Goal: Transaction & Acquisition: Purchase product/service

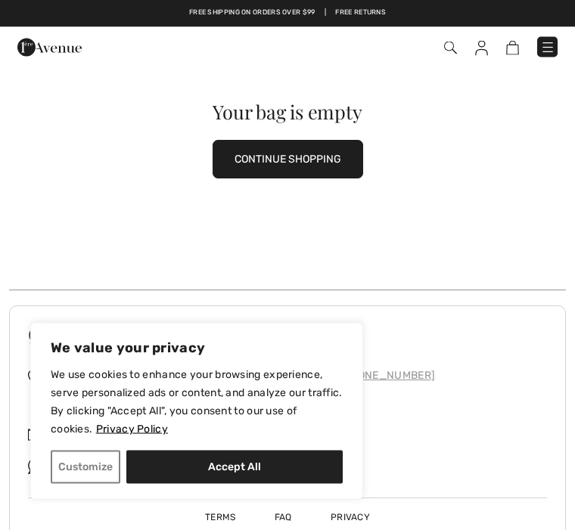
scroll to position [105, 0]
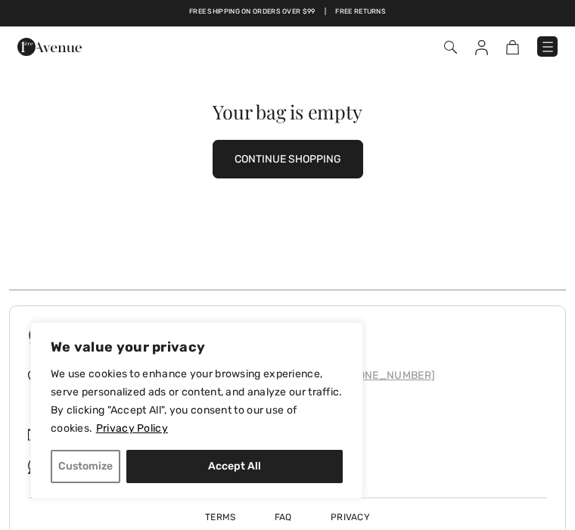
click at [222, 484] on button "Accept All" at bounding box center [234, 467] width 216 height 33
checkbox input "true"
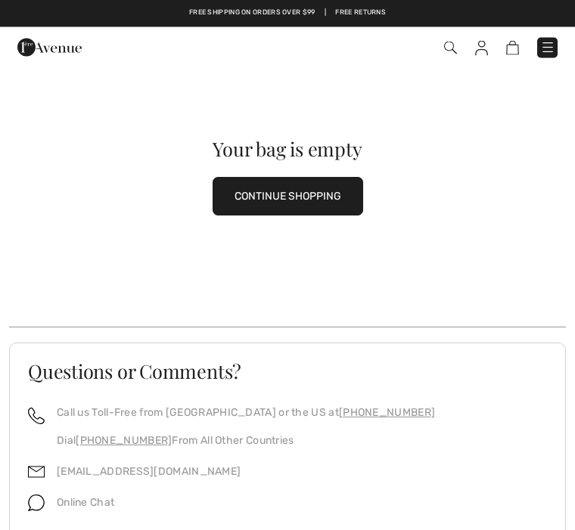
scroll to position [0, 0]
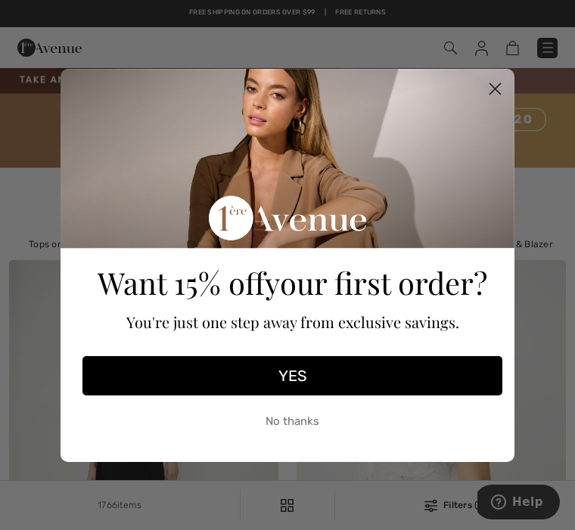
click at [494, 89] on icon "Close dialog" at bounding box center [495, 88] width 11 height 11
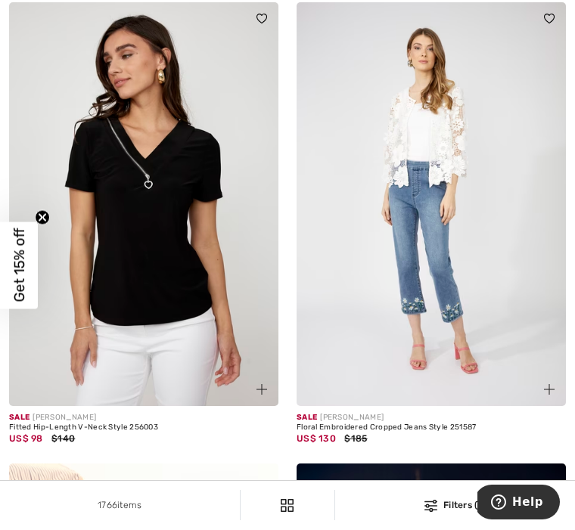
scroll to position [2150, 0]
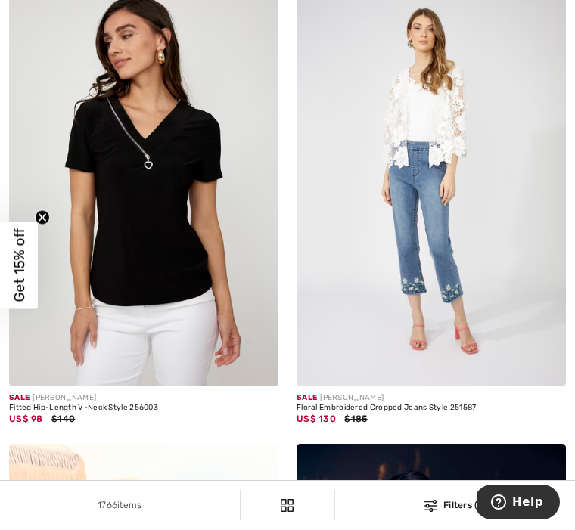
click at [433, 383] on img at bounding box center [430, 185] width 269 height 404
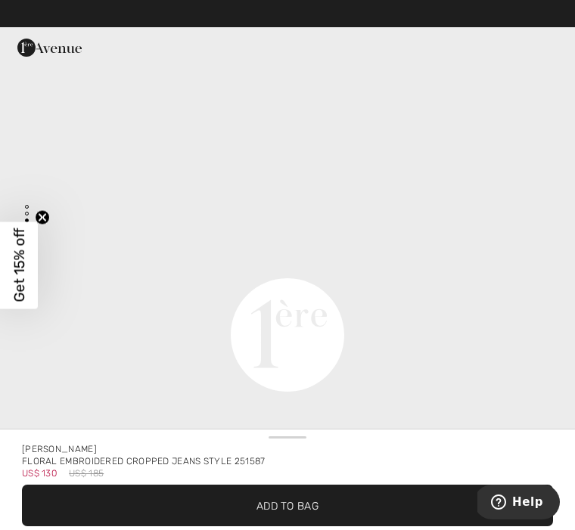
scroll to position [1850, 0]
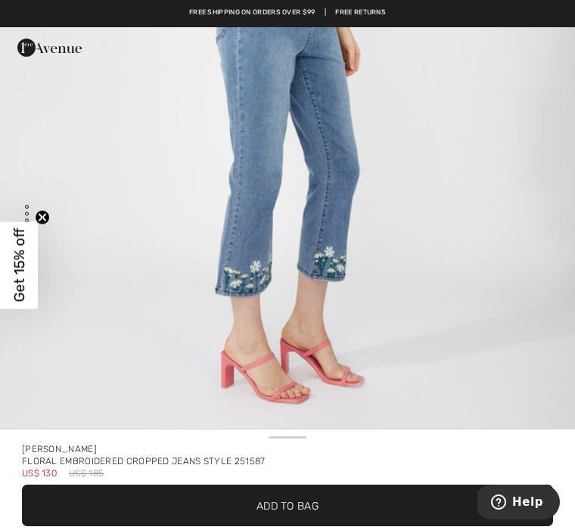
click at [336, 511] on span "✔ Added to Bag Add to Bag" at bounding box center [287, 506] width 531 height 42
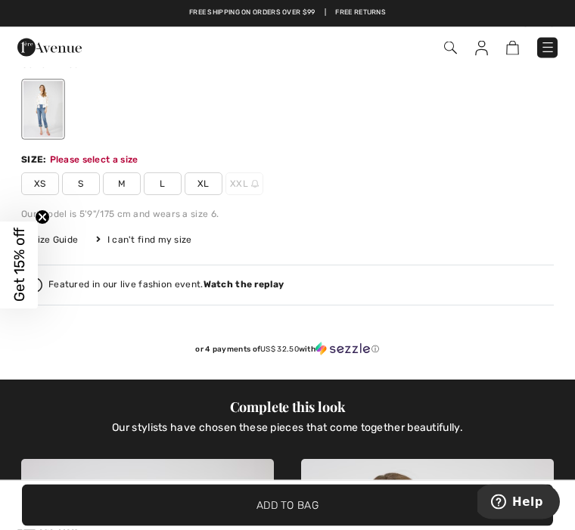
scroll to position [578, 0]
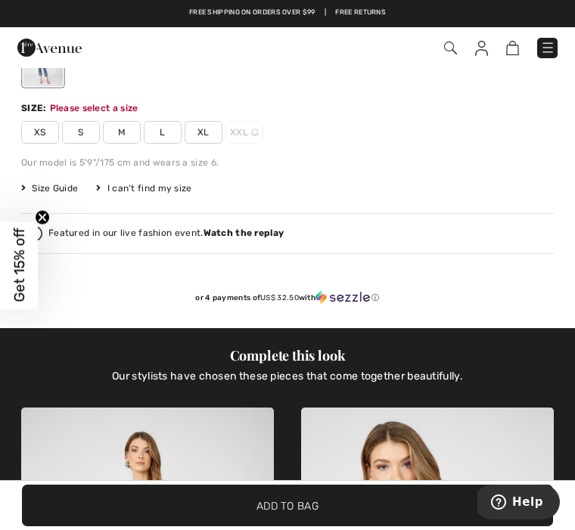
click at [63, 186] on span "Size Guide" at bounding box center [49, 189] width 57 height 14
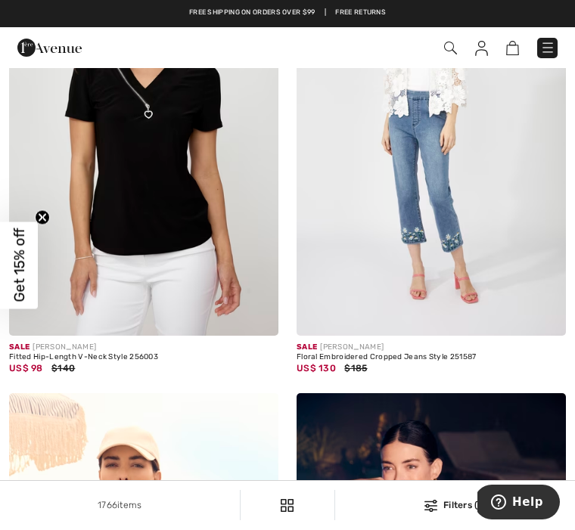
click at [441, 209] on img at bounding box center [430, 134] width 269 height 404
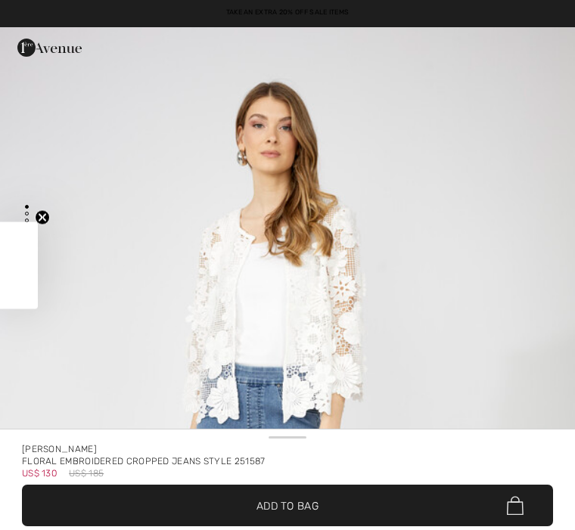
checkbox input "true"
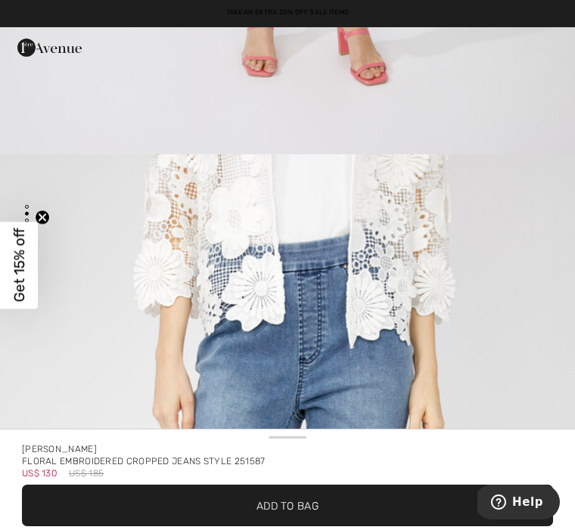
click at [287, 516] on span "✔ Added to Bag Add to Bag" at bounding box center [287, 506] width 531 height 42
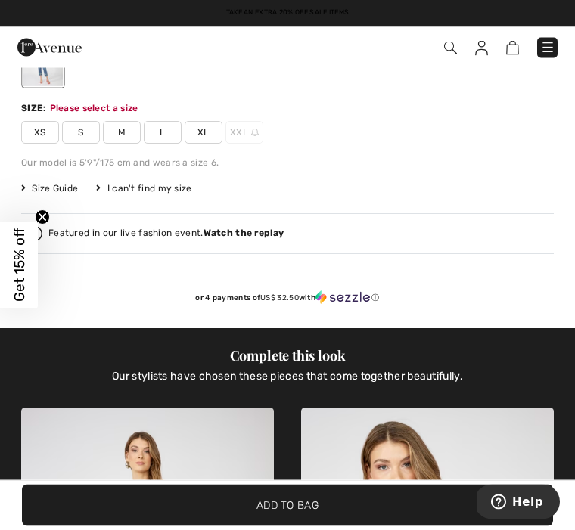
scroll to position [578, 0]
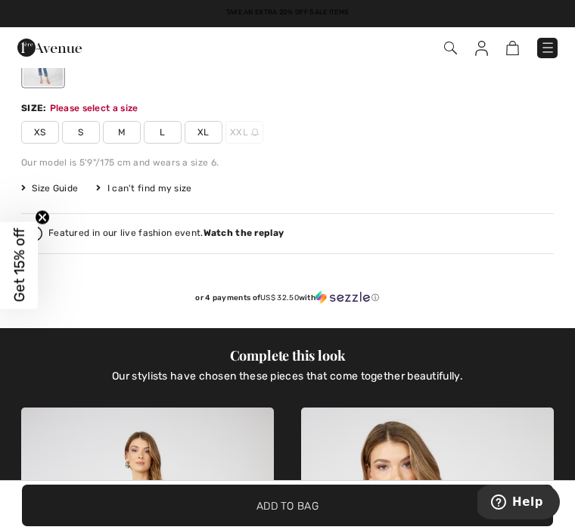
click at [158, 127] on span "L" at bounding box center [163, 132] width 38 height 23
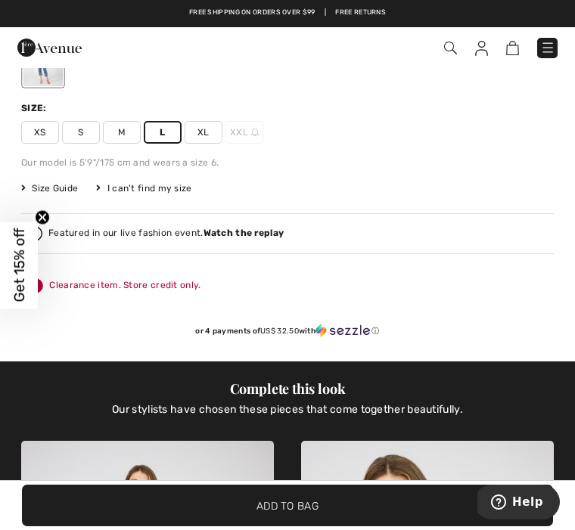
click at [300, 505] on span "Add to Bag" at bounding box center [287, 506] width 62 height 16
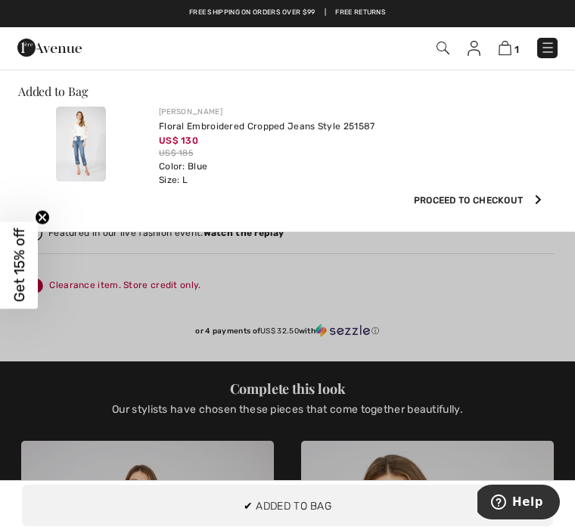
scroll to position [0, 0]
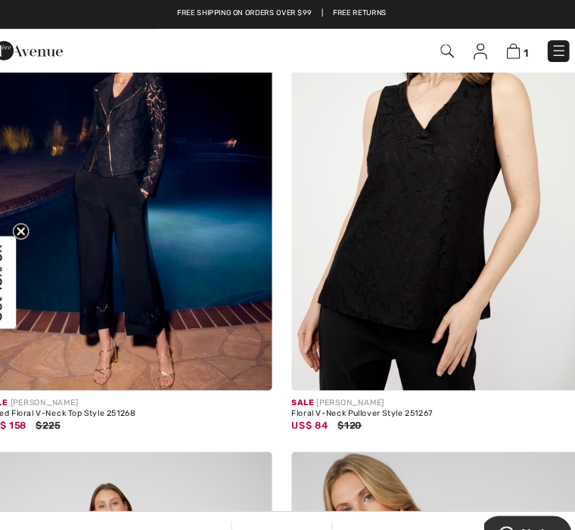
scroll to position [3655, 0]
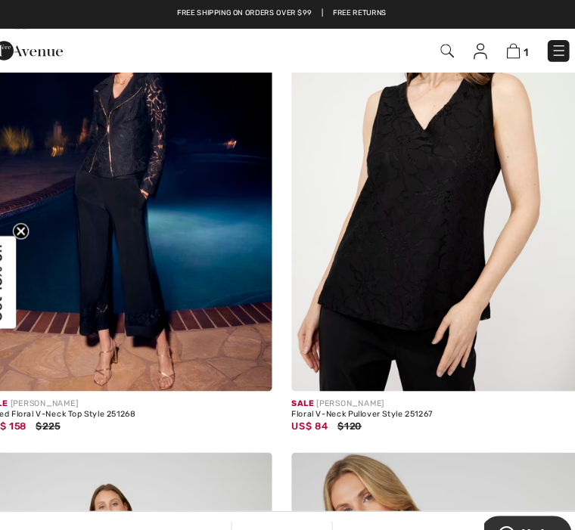
click at [421, 269] on img at bounding box center [430, 166] width 269 height 404
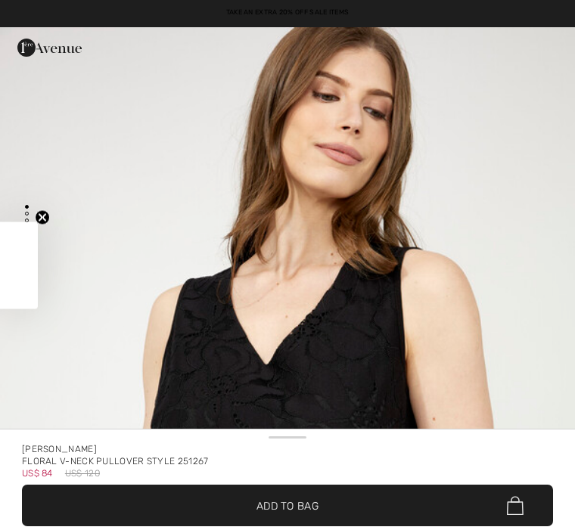
checkbox input "true"
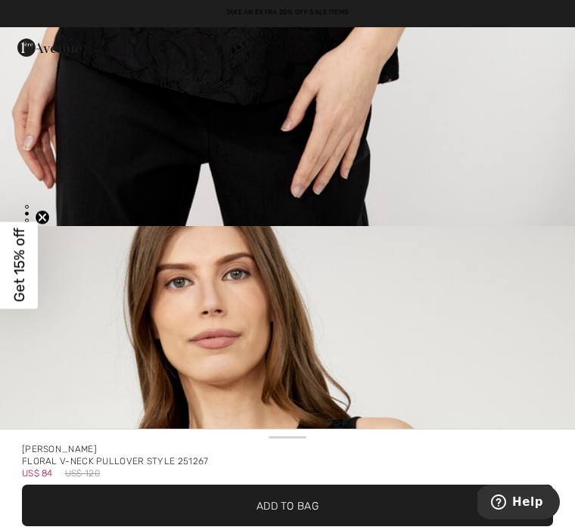
scroll to position [664, 0]
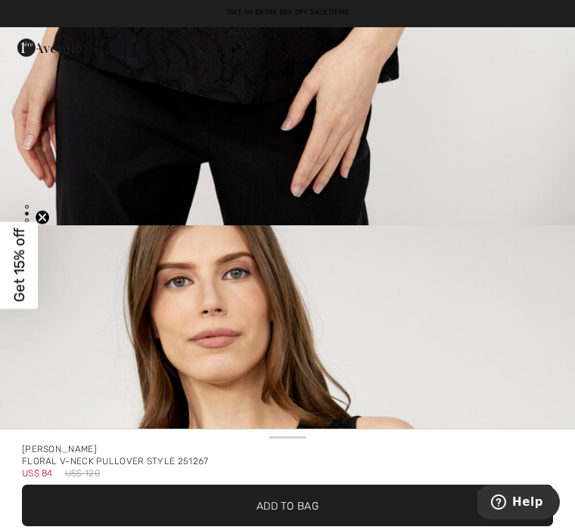
click at [278, 514] on span "✔ Added to Bag Add to Bag" at bounding box center [287, 506] width 531 height 42
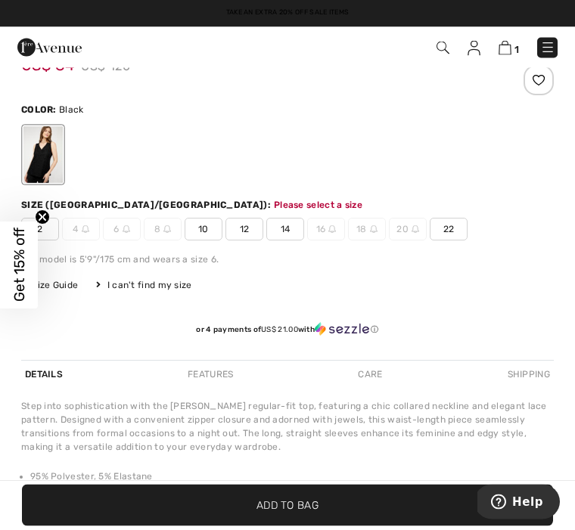
scroll to position [578, 0]
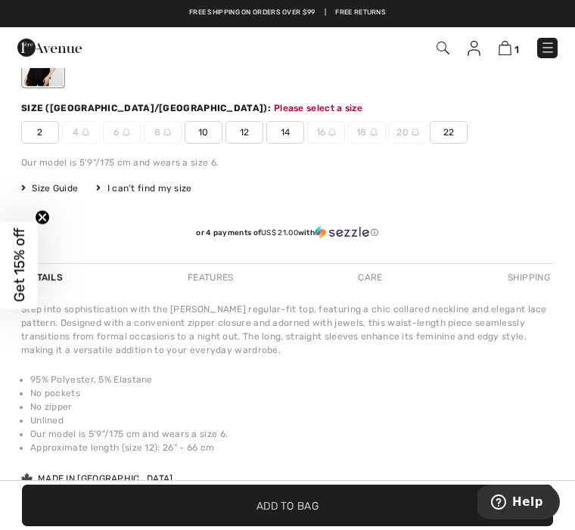
click at [247, 124] on span "12" at bounding box center [244, 132] width 38 height 23
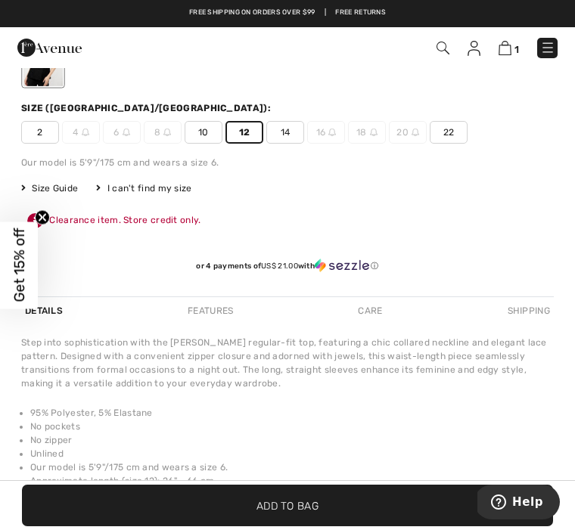
click at [309, 501] on span "Add to Bag" at bounding box center [287, 506] width 62 height 16
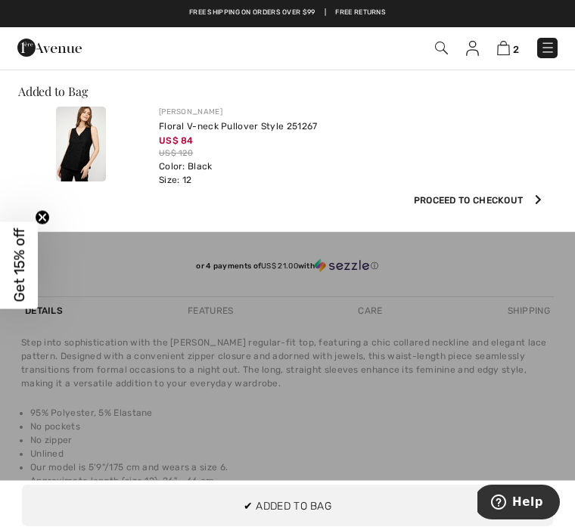
scroll to position [0, 0]
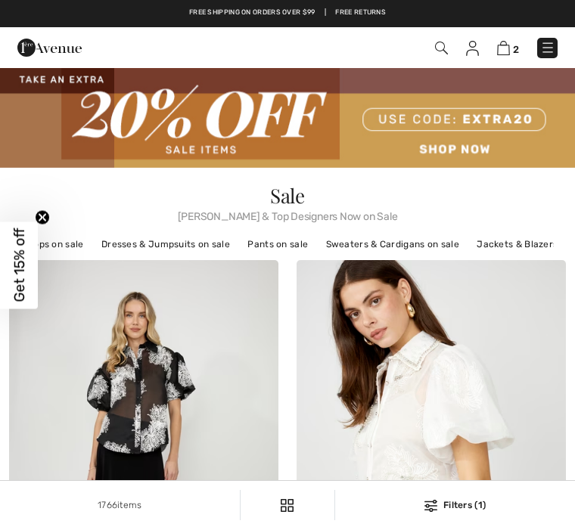
scroll to position [3668, 0]
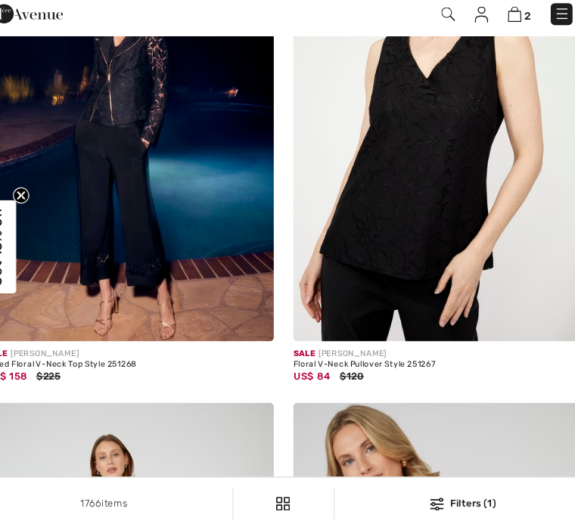
checkbox input "true"
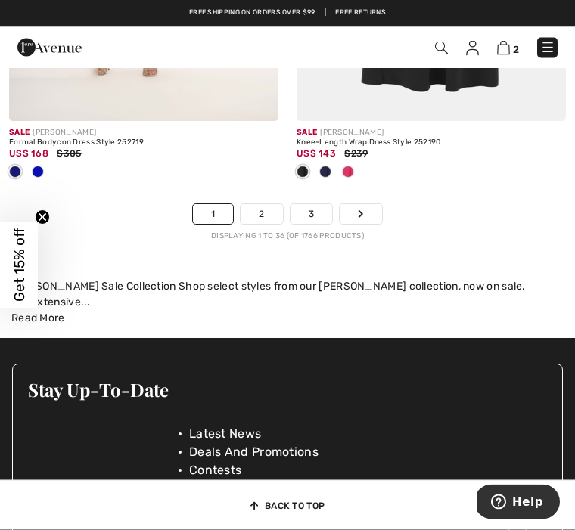
scroll to position [8806, 0]
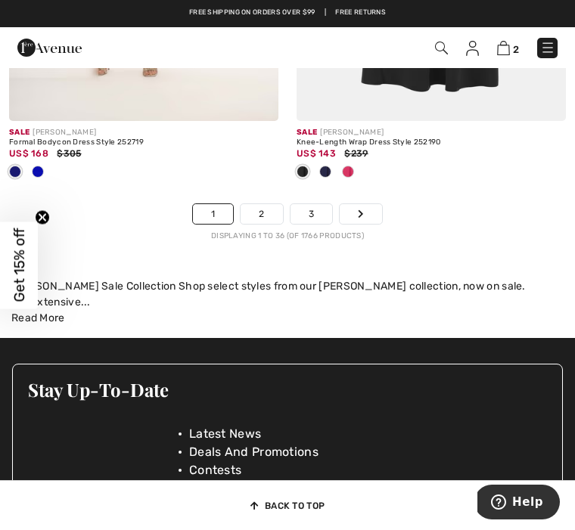
click at [256, 206] on link "2" at bounding box center [262, 214] width 42 height 20
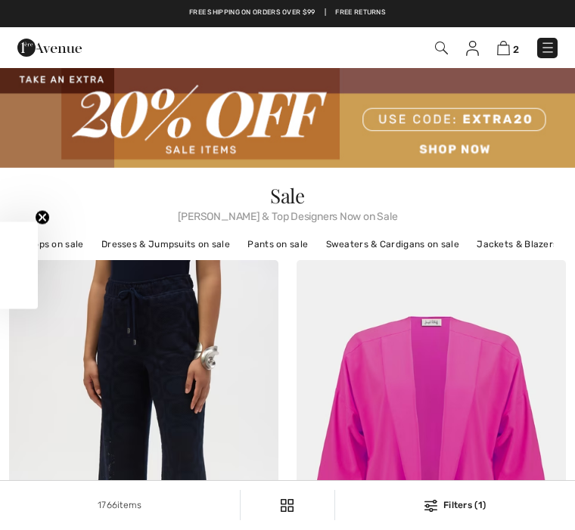
checkbox input "true"
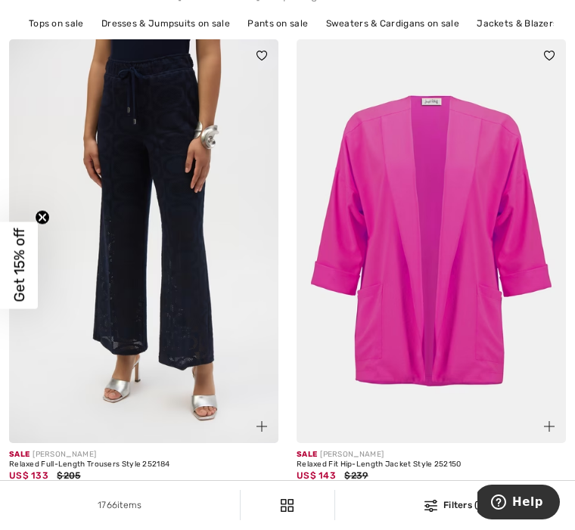
scroll to position [222, 0]
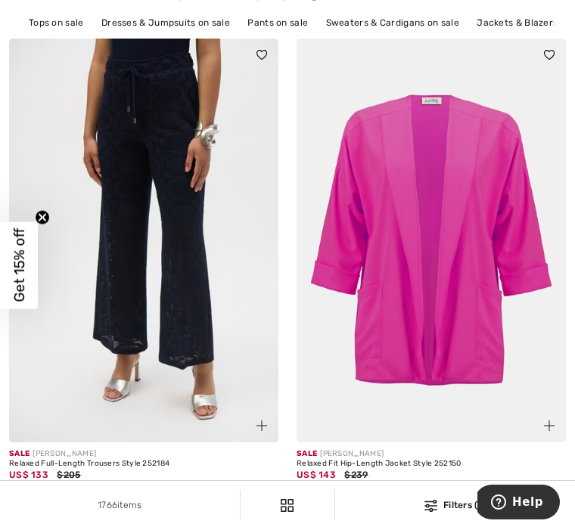
click at [181, 335] on img at bounding box center [143, 241] width 269 height 404
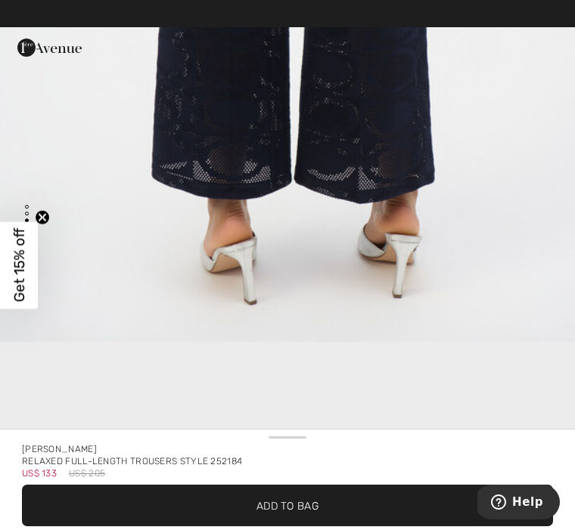
scroll to position [1408, 0]
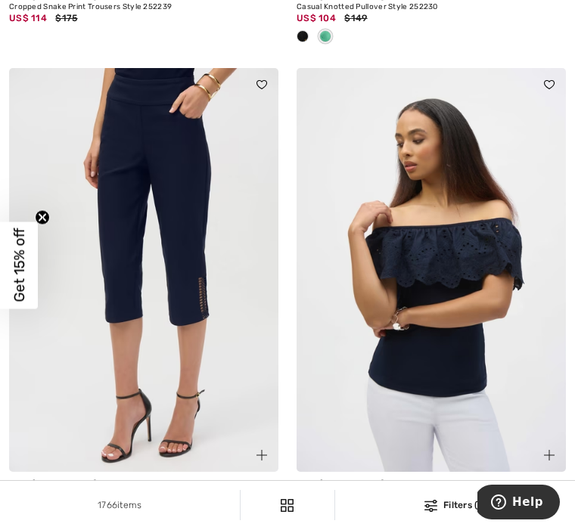
scroll to position [2628, 0]
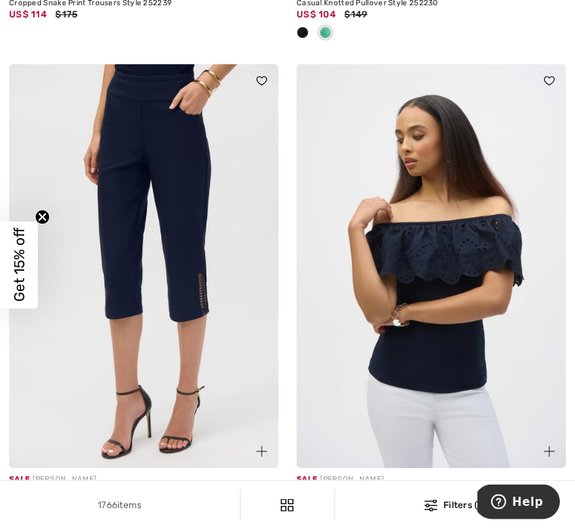
click at [211, 262] on img at bounding box center [143, 267] width 269 height 404
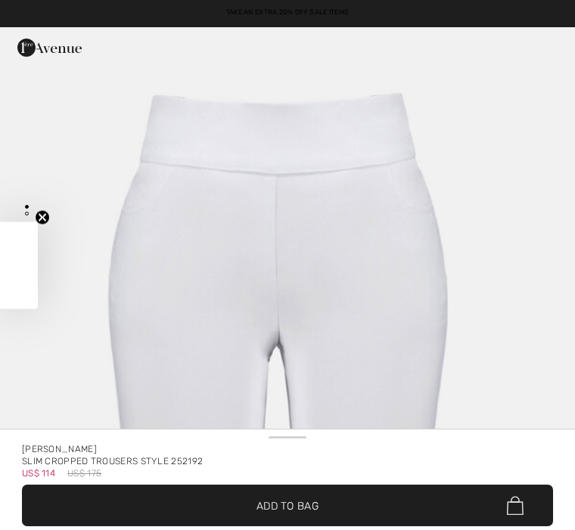
checkbox input "true"
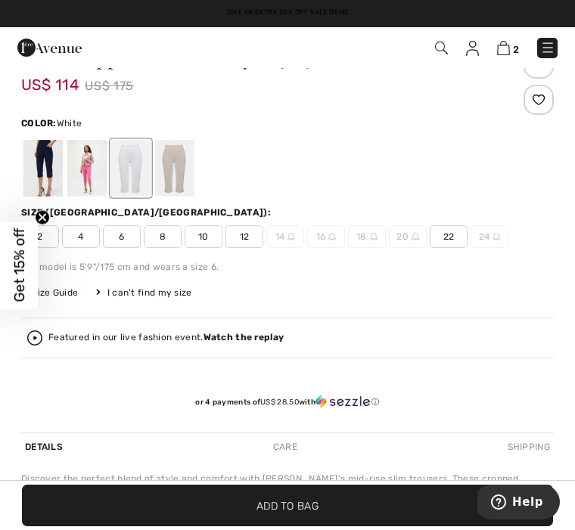
scroll to position [462, 0]
click at [177, 158] on div at bounding box center [174, 167] width 39 height 57
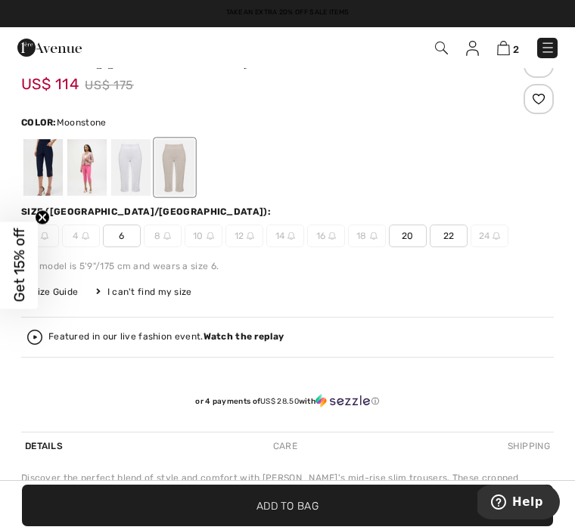
scroll to position [0, 0]
click at [128, 161] on div at bounding box center [130, 167] width 39 height 57
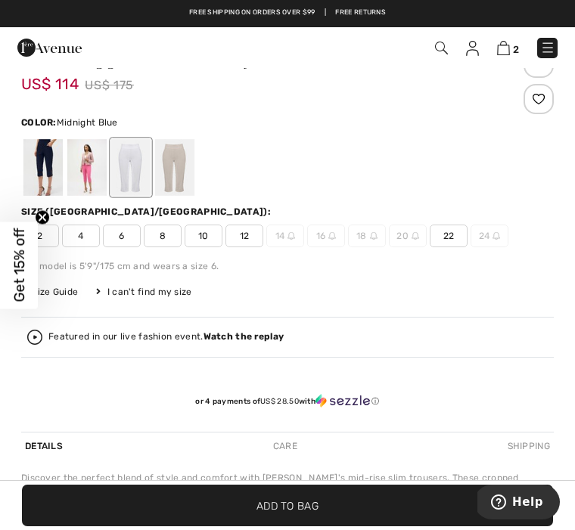
click at [43, 169] on div at bounding box center [42, 167] width 39 height 57
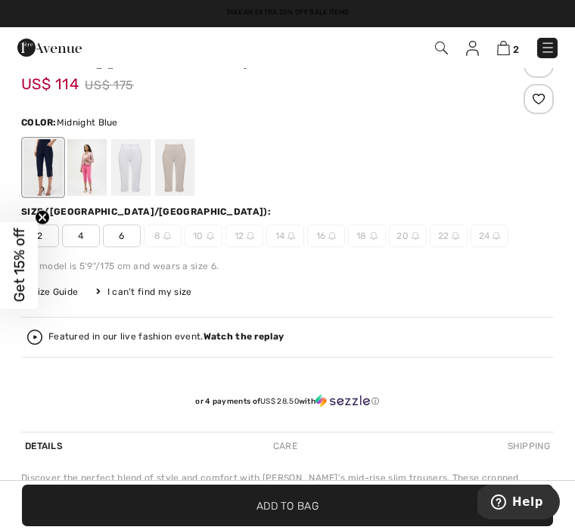
click at [123, 166] on div at bounding box center [130, 167] width 39 height 57
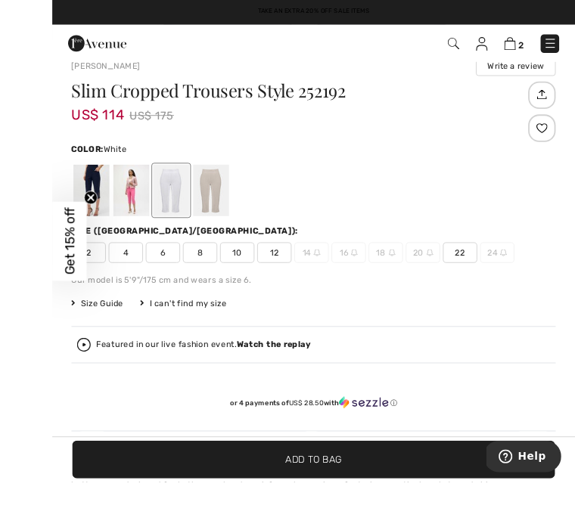
scroll to position [473, 0]
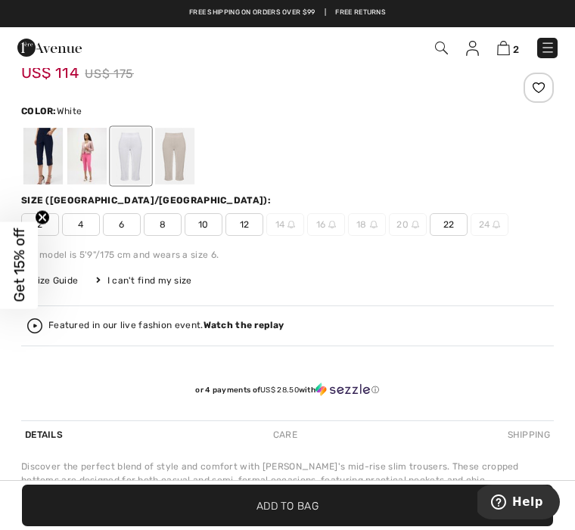
click at [237, 228] on span "12" at bounding box center [244, 224] width 38 height 23
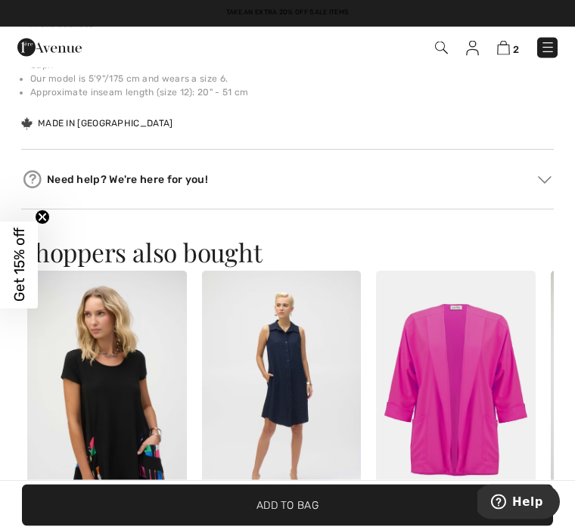
scroll to position [1034, 0]
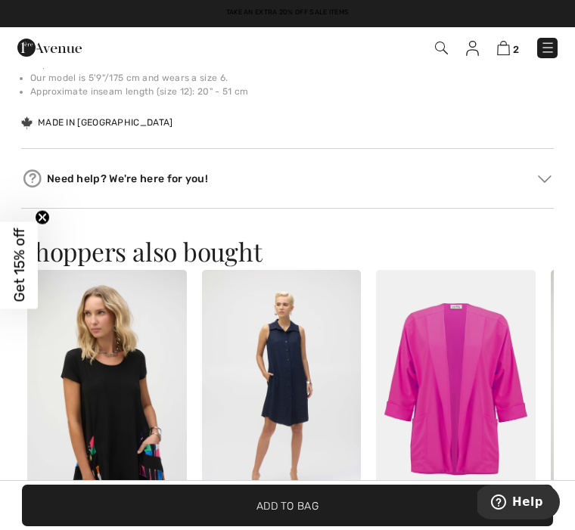
click at [269, 514] on span "Add to Bag" at bounding box center [287, 506] width 62 height 16
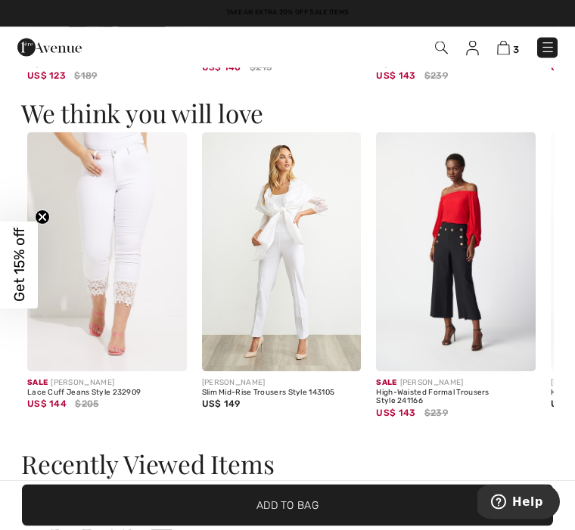
scroll to position [1522, 0]
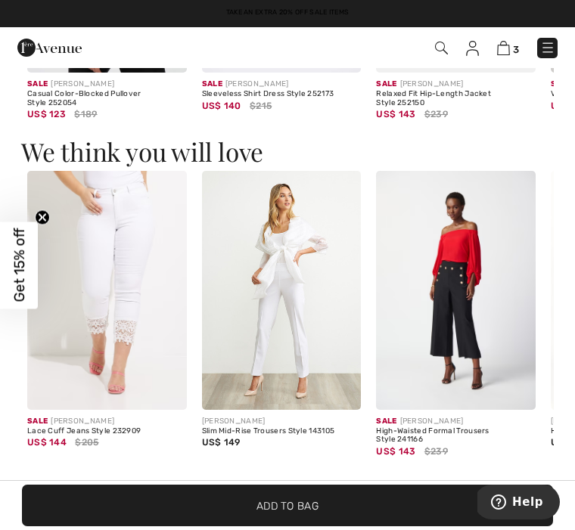
click at [473, 295] on img at bounding box center [456, 290] width 160 height 239
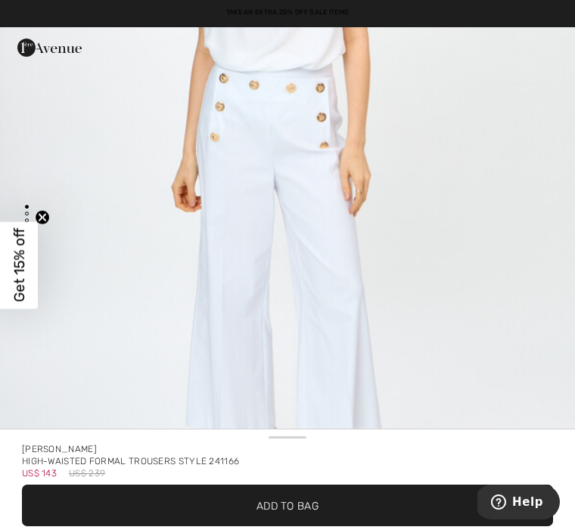
scroll to position [326, 0]
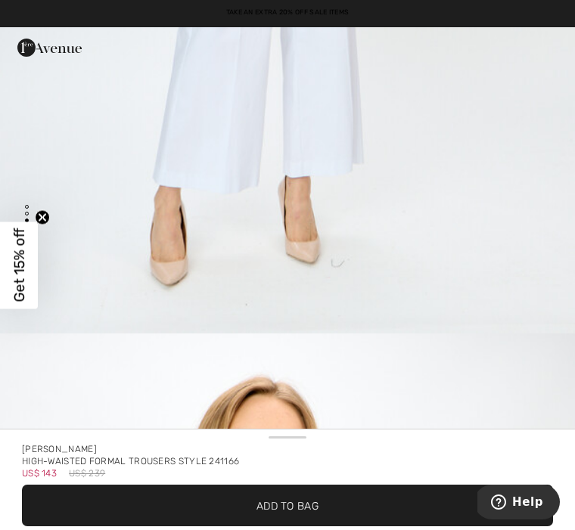
click at [307, 505] on span "Add to Bag" at bounding box center [287, 506] width 62 height 16
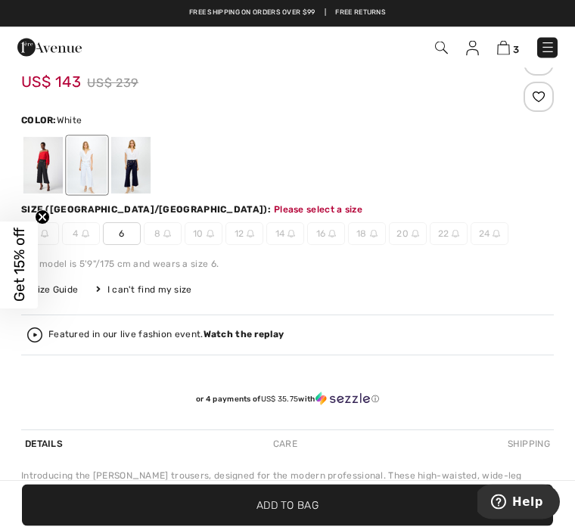
scroll to position [457, 0]
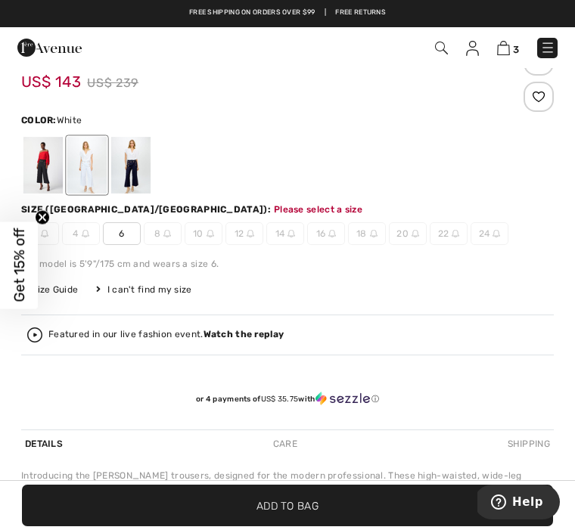
click at [135, 171] on div at bounding box center [130, 165] width 39 height 57
click at [51, 170] on div at bounding box center [42, 165] width 39 height 57
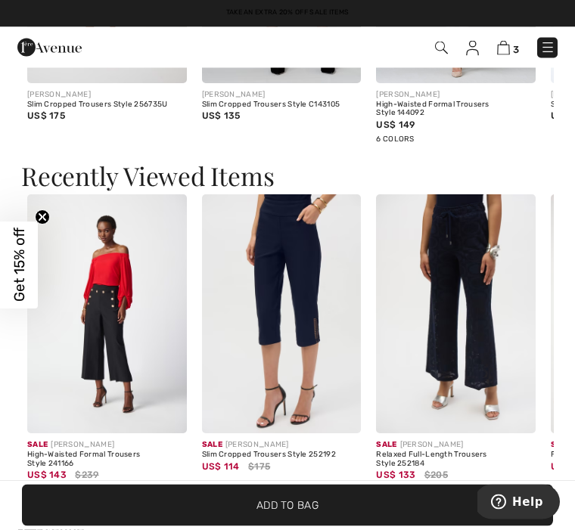
scroll to position [1815, 0]
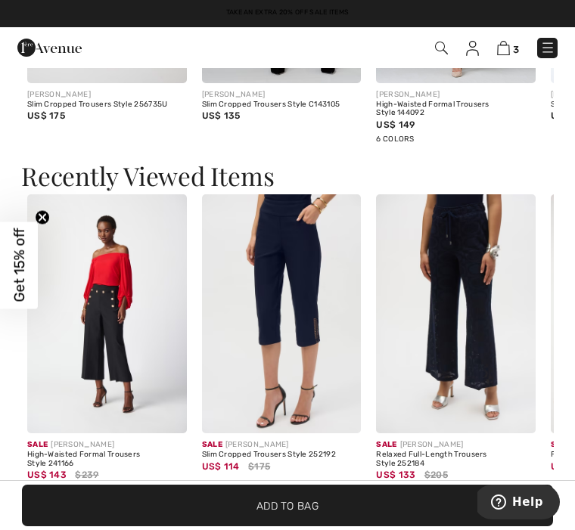
click at [305, 313] on img at bounding box center [282, 313] width 160 height 239
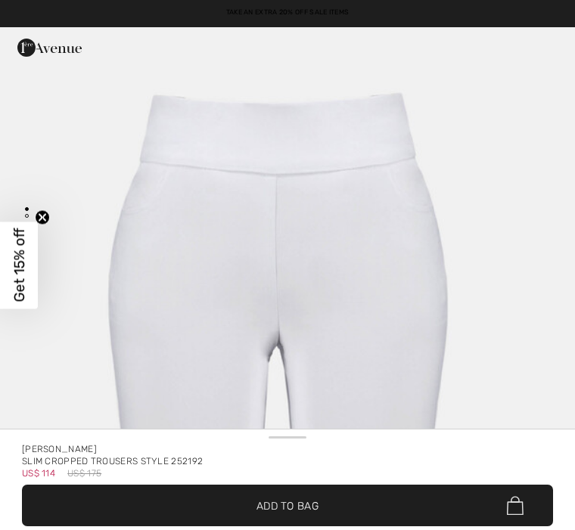
checkbox input "true"
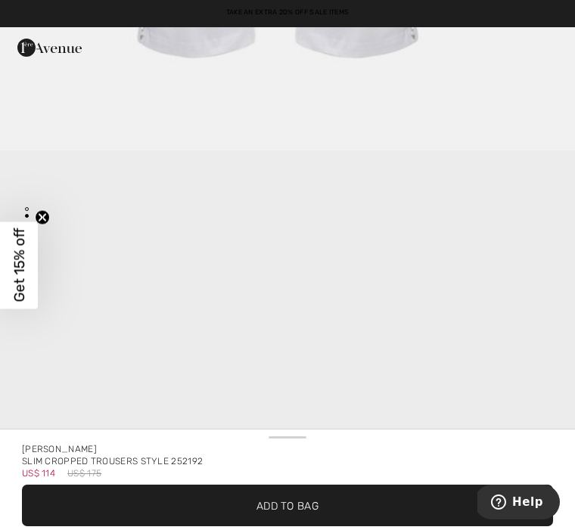
scroll to position [740, 0]
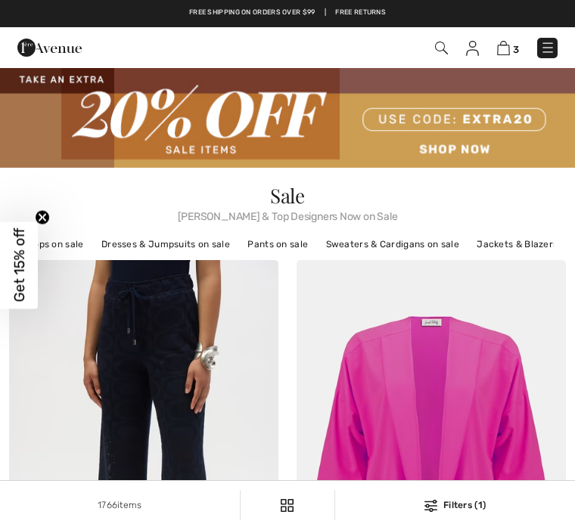
checkbox input "true"
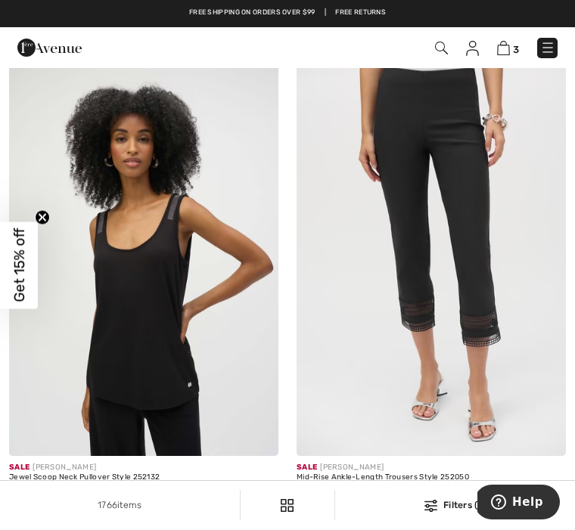
scroll to position [5664, 0]
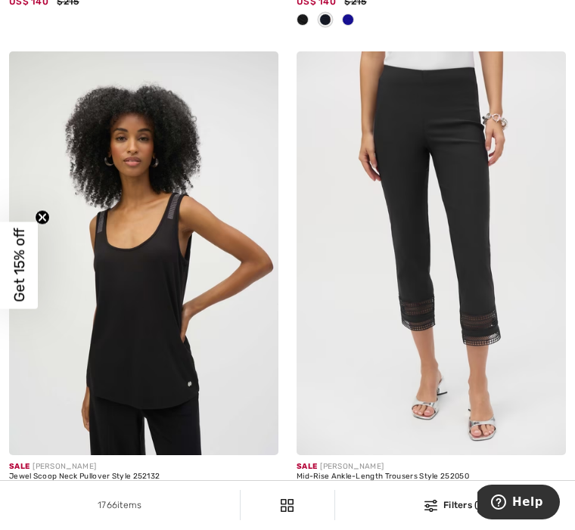
click at [498, 271] on img at bounding box center [430, 253] width 269 height 404
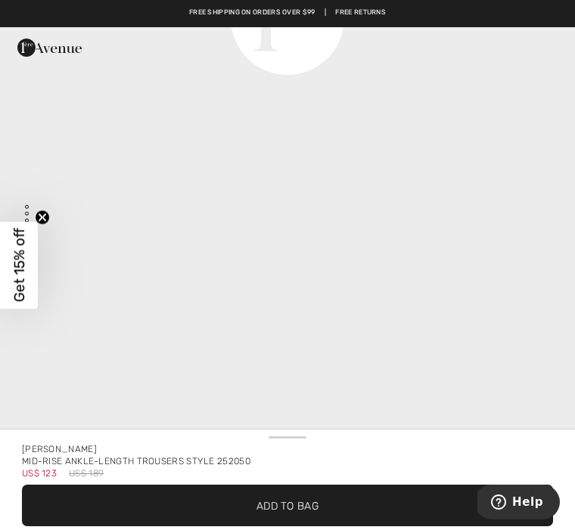
scroll to position [2166, 0]
click at [325, 509] on span "✔ Added to Bag Add to Bag" at bounding box center [287, 506] width 531 height 42
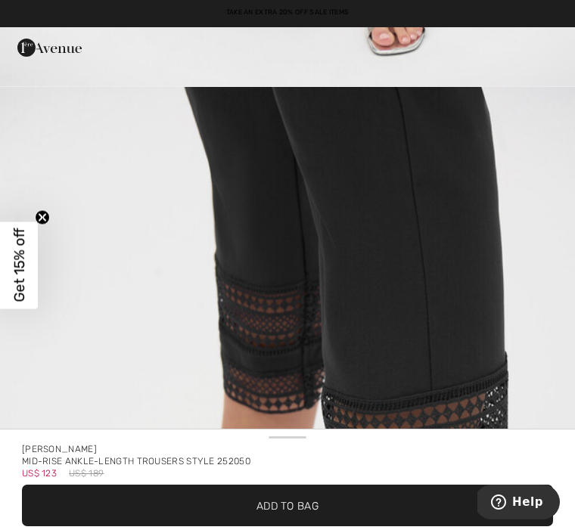
scroll to position [803, 0]
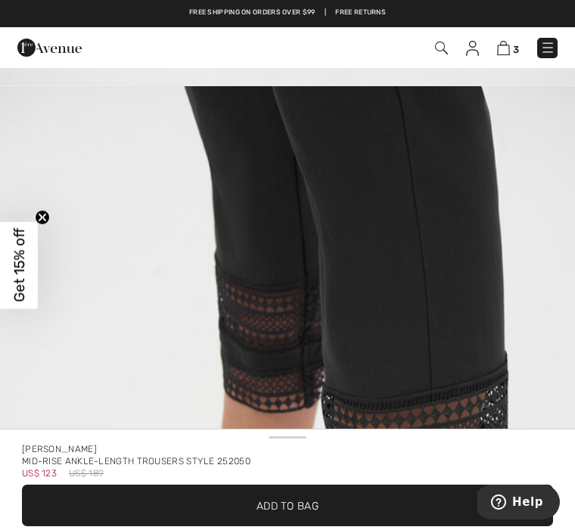
click at [284, 509] on span "Add to Bag" at bounding box center [287, 506] width 62 height 16
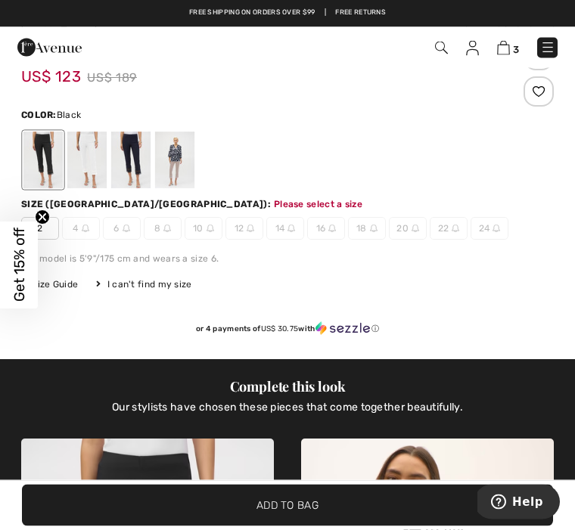
scroll to position [521, 0]
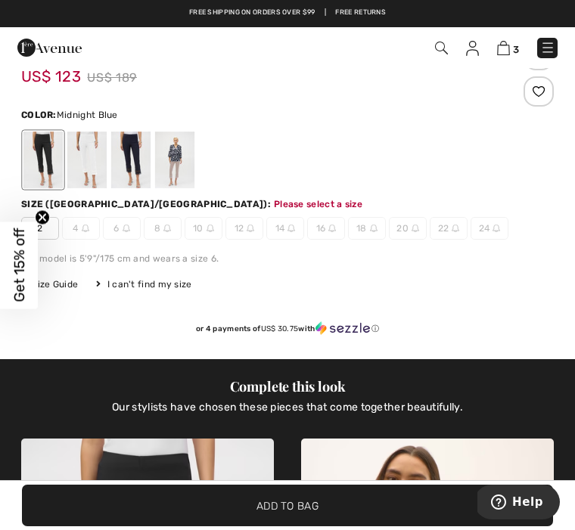
click at [128, 157] on div at bounding box center [130, 160] width 39 height 57
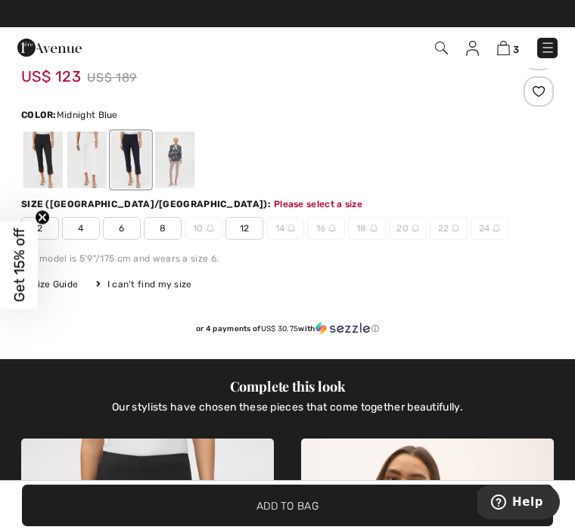
scroll to position [0, 0]
click at [134, 166] on div at bounding box center [130, 160] width 39 height 57
click at [241, 228] on span "12" at bounding box center [244, 228] width 38 height 23
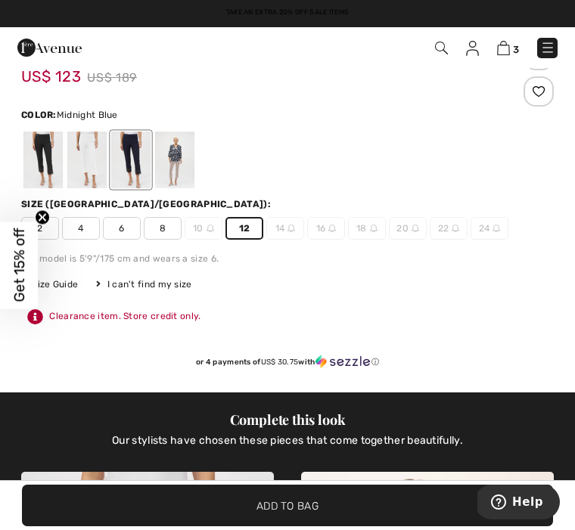
click at [296, 503] on span "Add to Bag" at bounding box center [287, 506] width 62 height 16
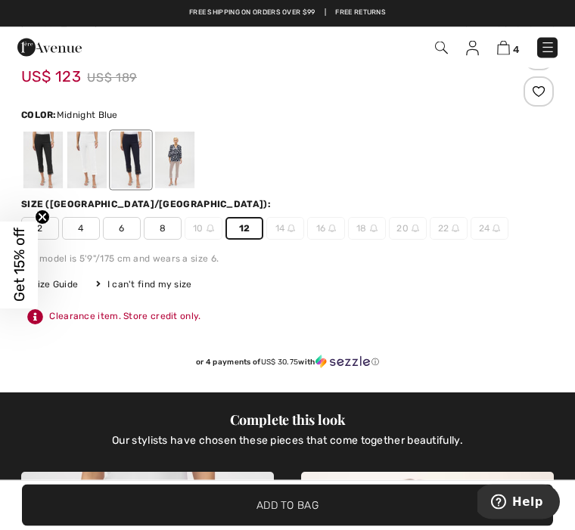
click at [275, 510] on span "Add to Bag" at bounding box center [287, 506] width 62 height 16
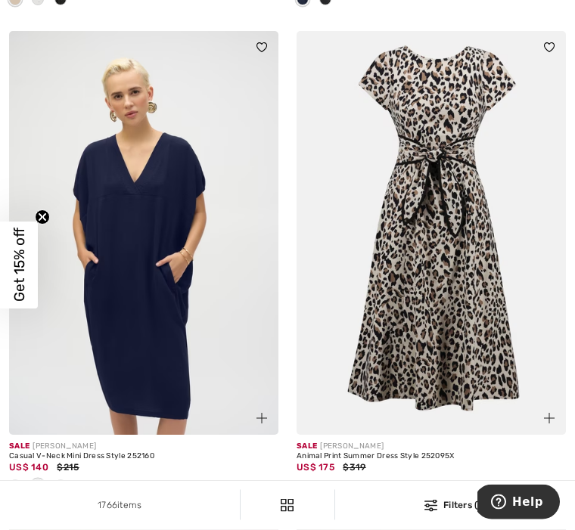
scroll to position [6845, 0]
click at [73, 480] on div at bounding box center [143, 486] width 269 height 25
click at [65, 480] on span at bounding box center [60, 486] width 12 height 12
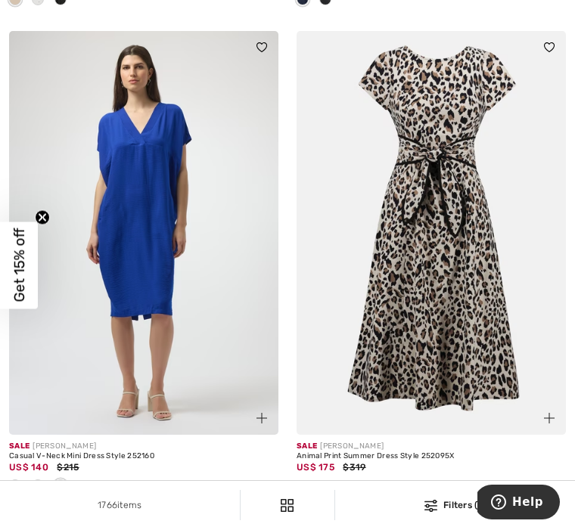
click at [38, 480] on span at bounding box center [38, 486] width 12 height 12
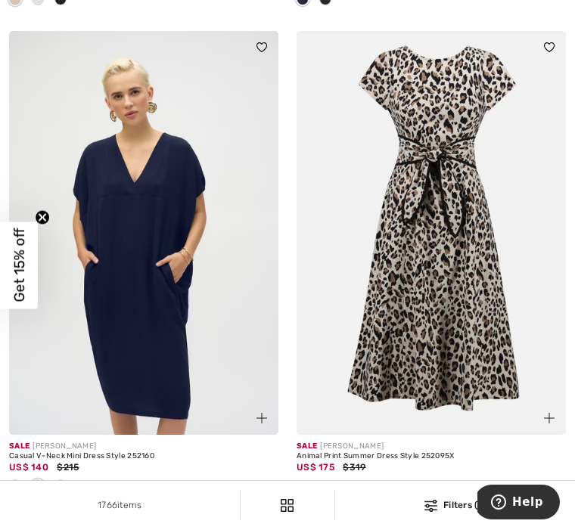
click at [14, 481] on span at bounding box center [15, 486] width 12 height 12
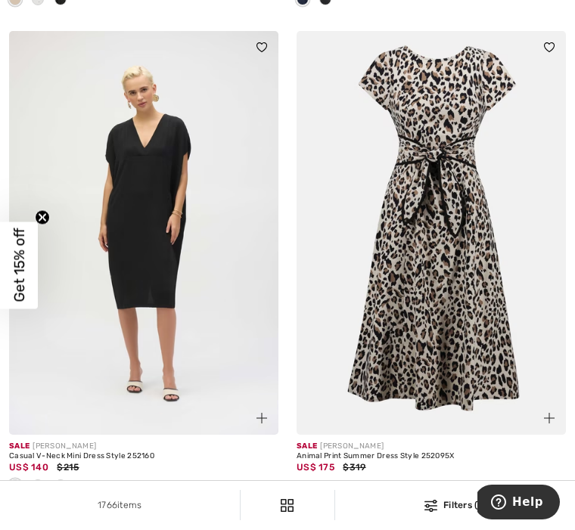
click at [40, 483] on span at bounding box center [38, 486] width 12 height 12
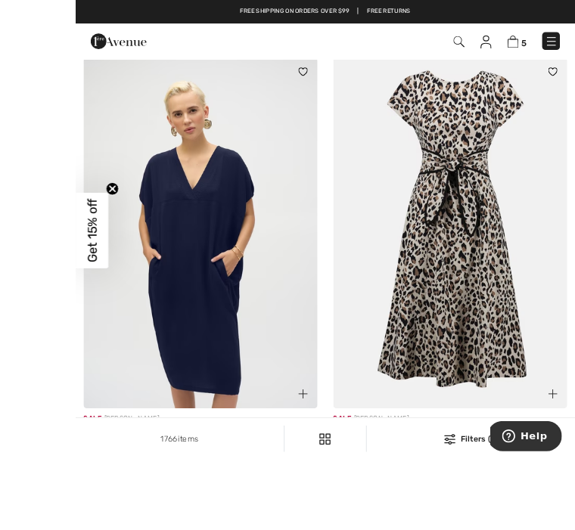
scroll to position [6892, 0]
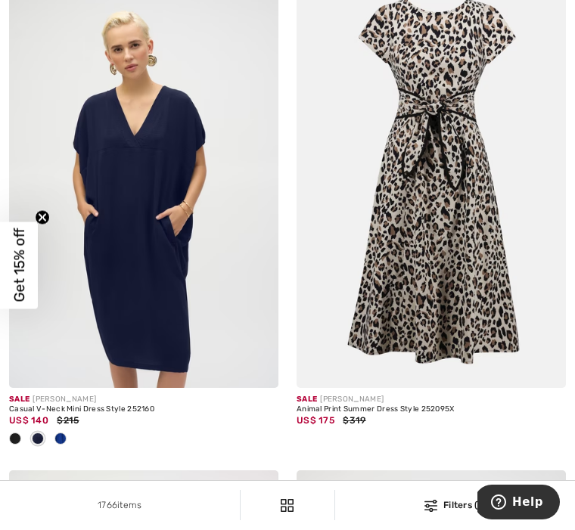
click at [182, 356] on img at bounding box center [143, 186] width 269 height 404
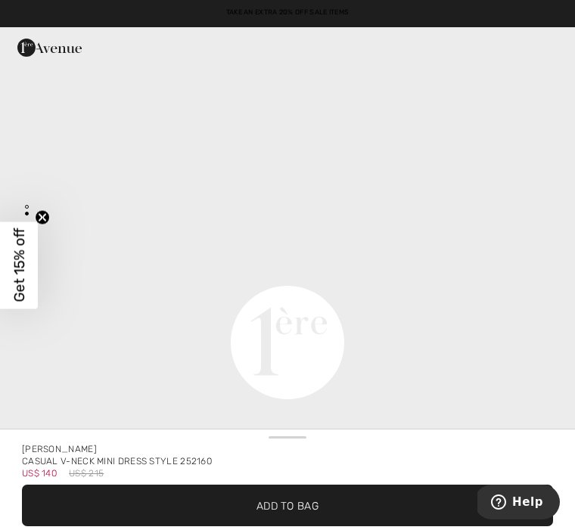
scroll to position [979, 0]
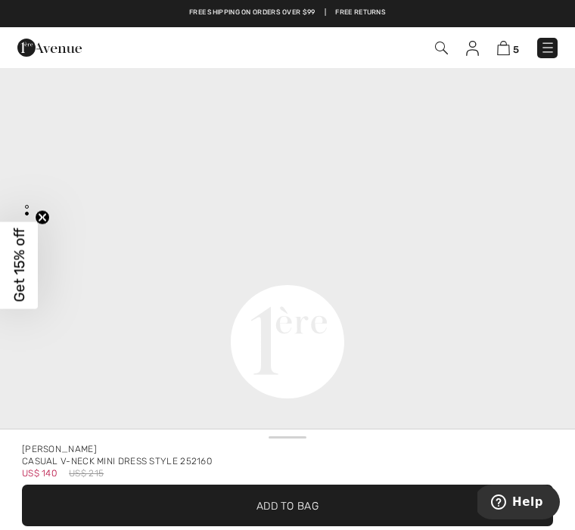
click at [285, 516] on span "✔ Added to Bag Add to Bag" at bounding box center [287, 506] width 531 height 42
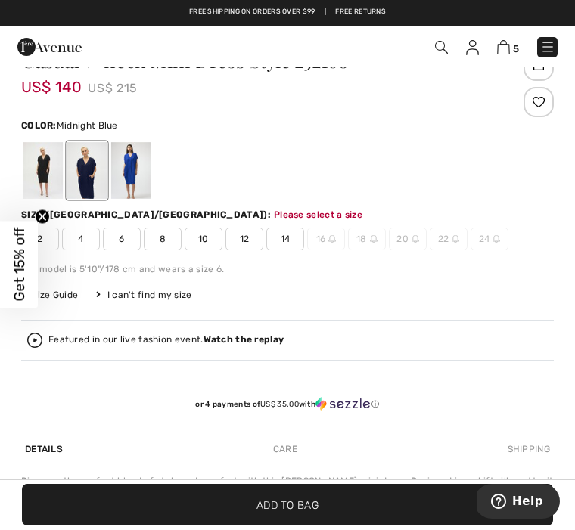
scroll to position [558, 0]
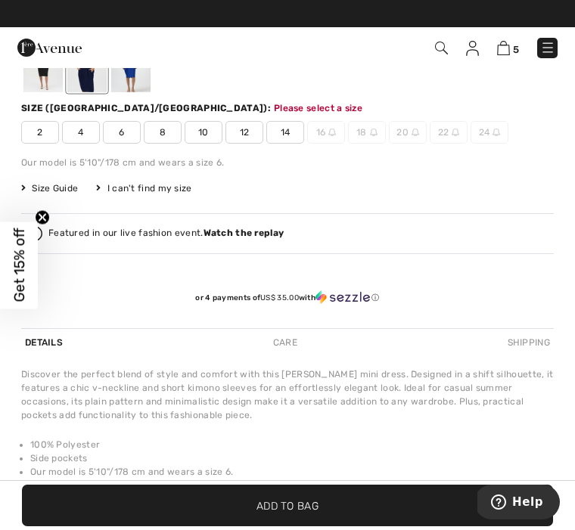
click at [241, 131] on span "12" at bounding box center [244, 132] width 38 height 23
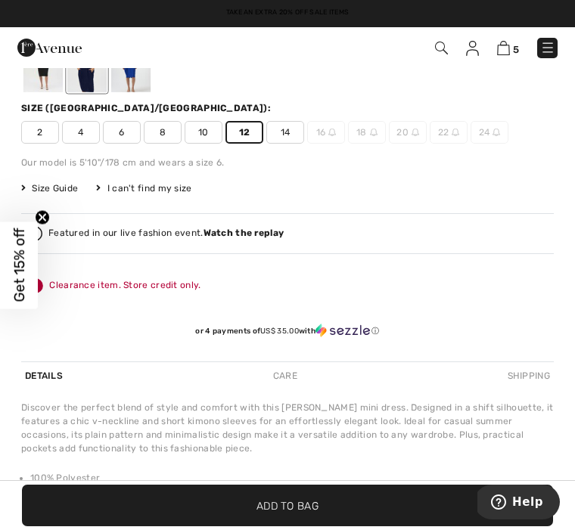
click at [300, 516] on span "✔ Added to Bag Add to Bag" at bounding box center [287, 506] width 531 height 42
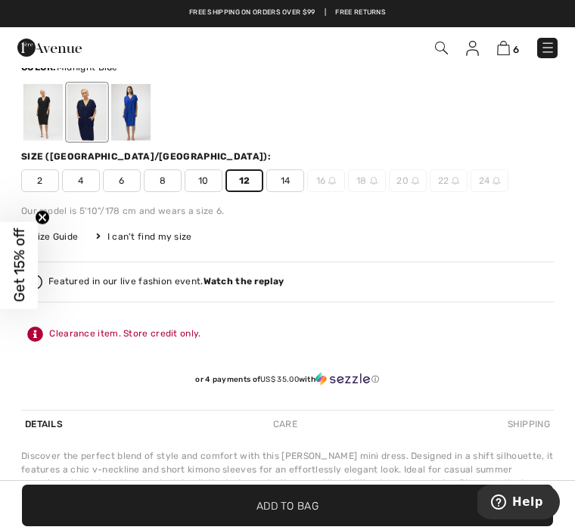
scroll to position [843, 0]
click at [505, 49] on img at bounding box center [503, 48] width 13 height 14
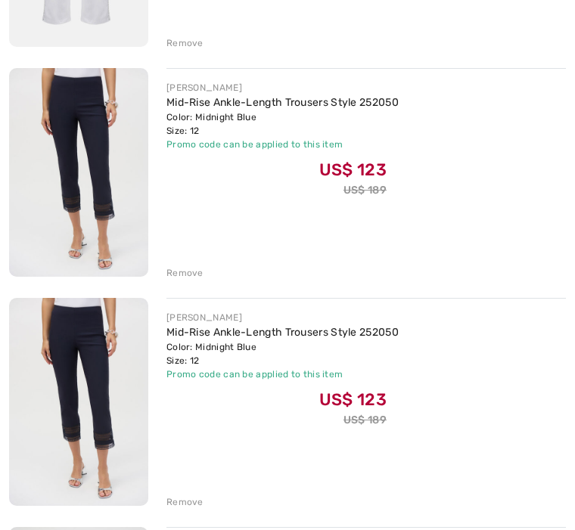
scroll to position [854, 0]
click at [183, 501] on div "Remove" at bounding box center [184, 502] width 37 height 14
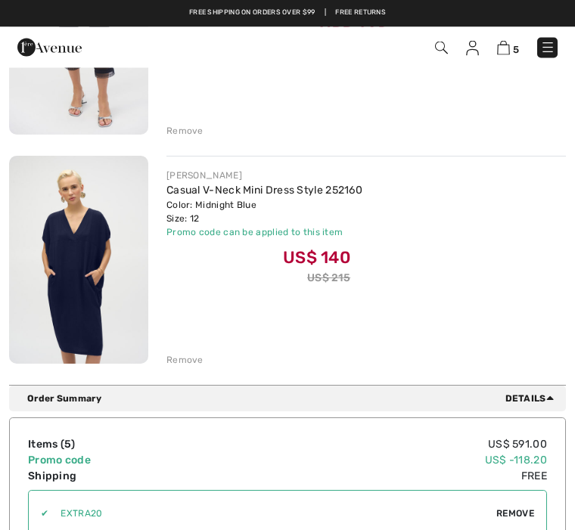
scroll to position [991, 0]
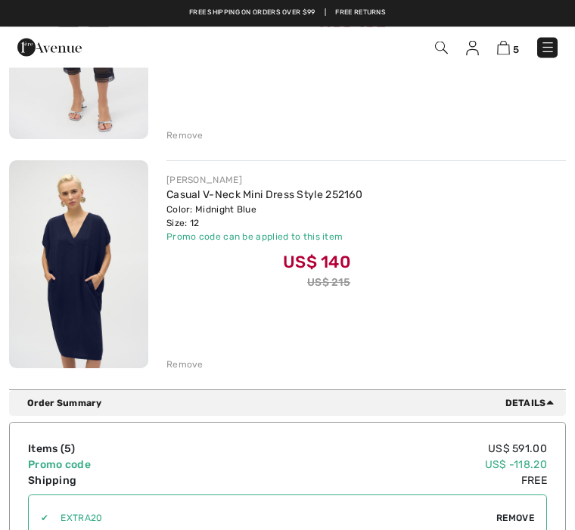
click at [187, 368] on div "Remove" at bounding box center [184, 366] width 37 height 14
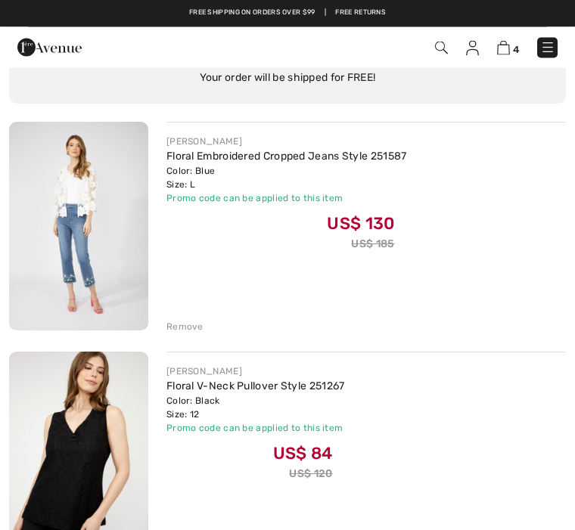
scroll to position [101, 0]
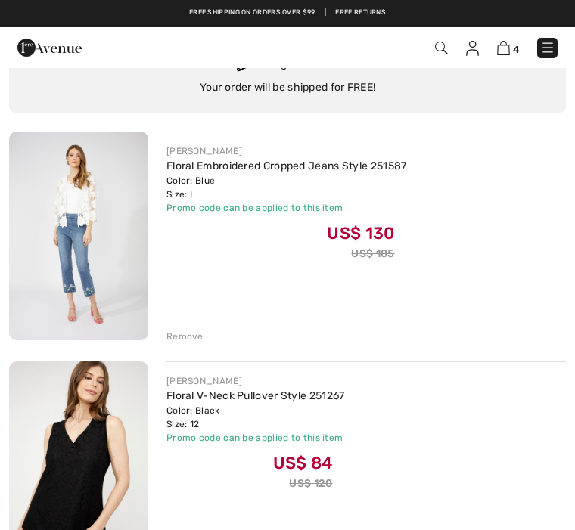
click at [172, 339] on div "Remove" at bounding box center [184, 337] width 37 height 14
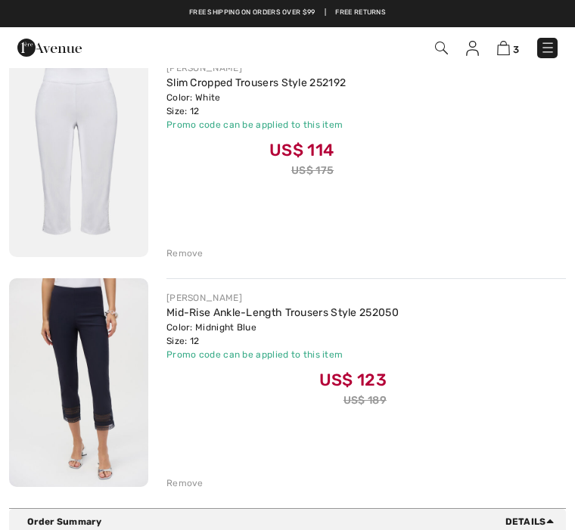
scroll to position [409, 0]
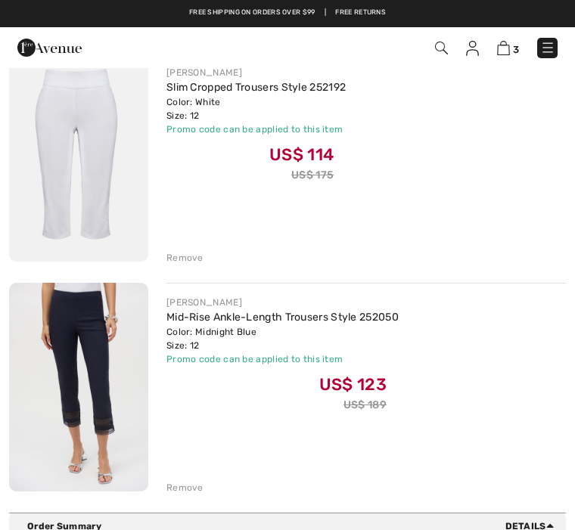
click at [188, 257] on div "Remove" at bounding box center [184, 258] width 37 height 14
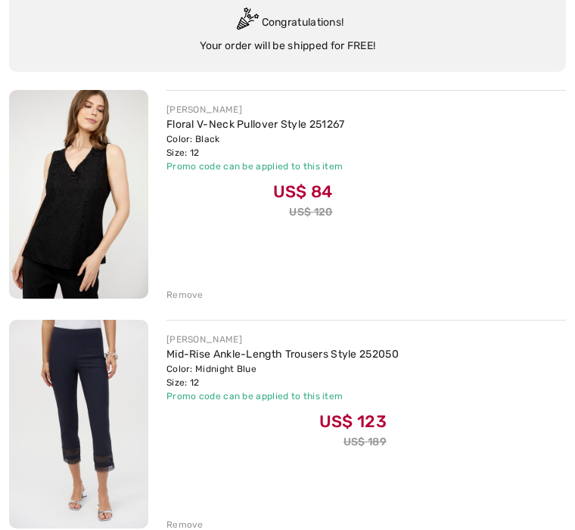
scroll to position [160, 0]
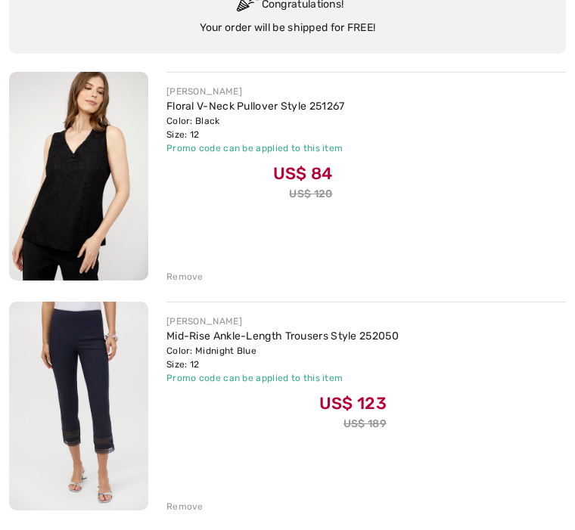
click at [185, 272] on div "Remove" at bounding box center [184, 277] width 37 height 14
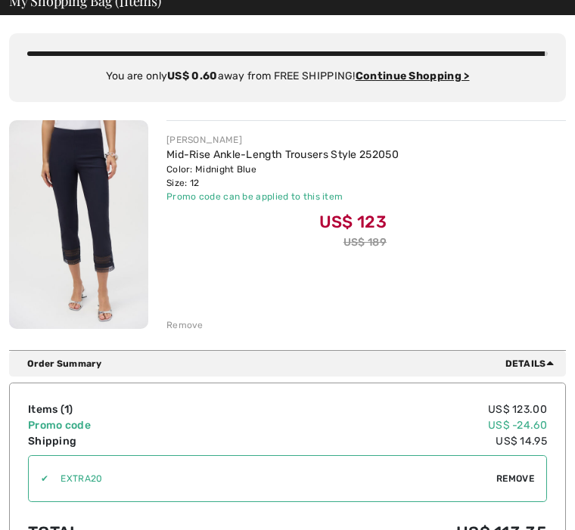
scroll to position [0, 0]
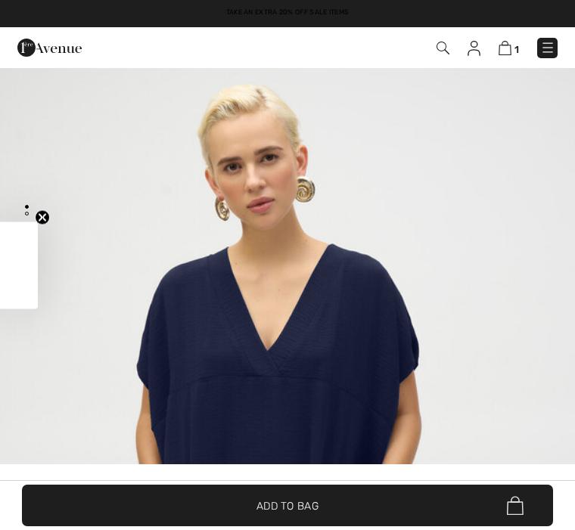
scroll to position [561, 0]
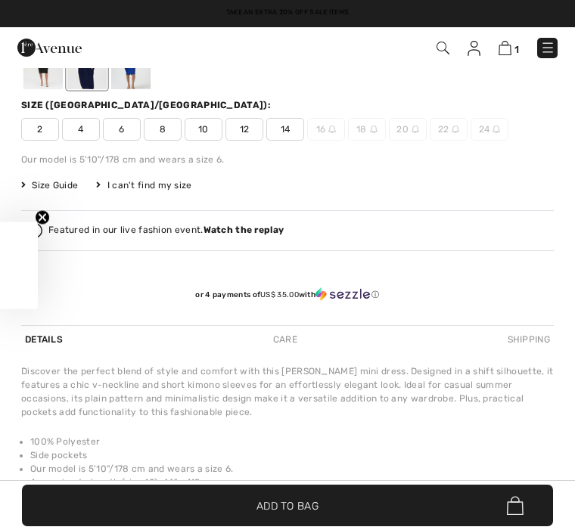
checkbox input "true"
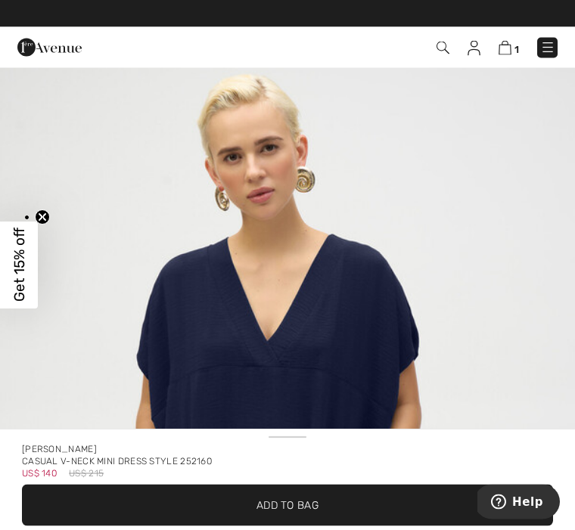
scroll to position [0, 0]
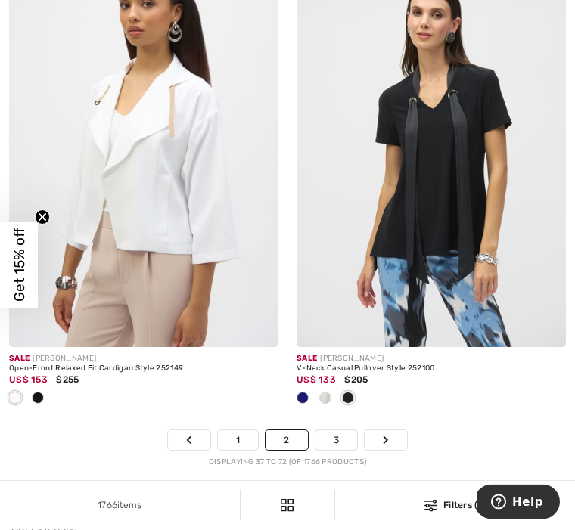
scroll to position [8855, 0]
click at [333, 430] on link "3" at bounding box center [336, 440] width 42 height 20
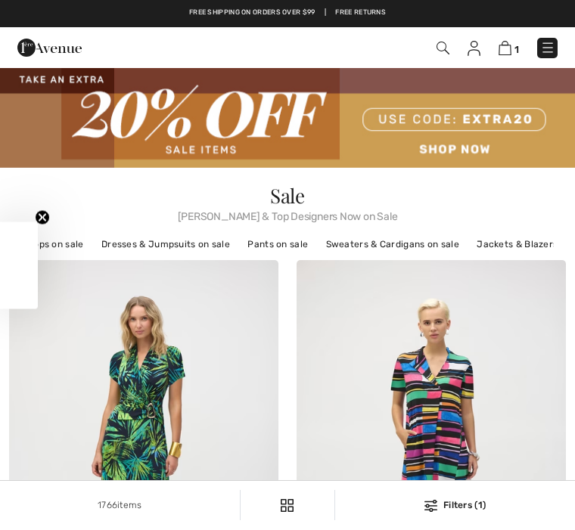
checkbox input "true"
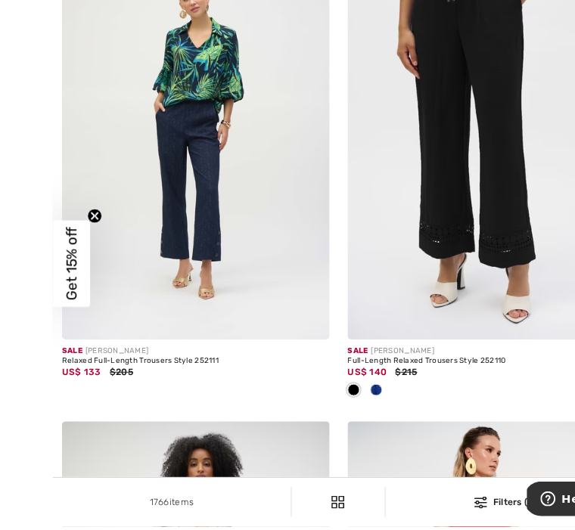
scroll to position [1274, 0]
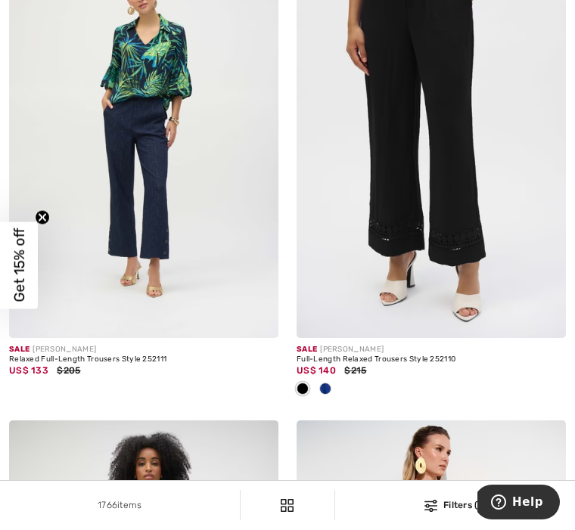
click at [197, 245] on img at bounding box center [143, 136] width 269 height 404
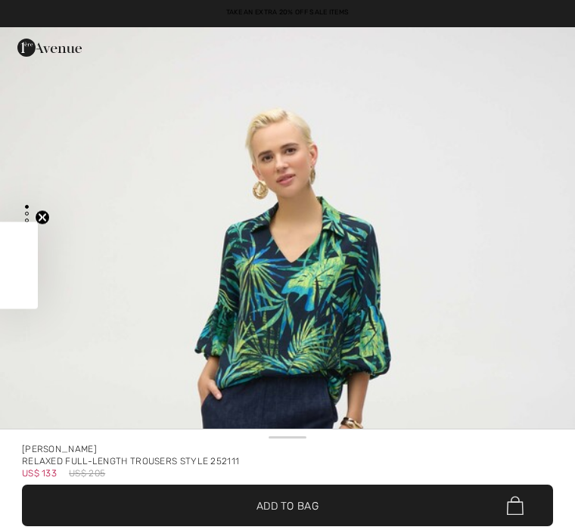
checkbox input "true"
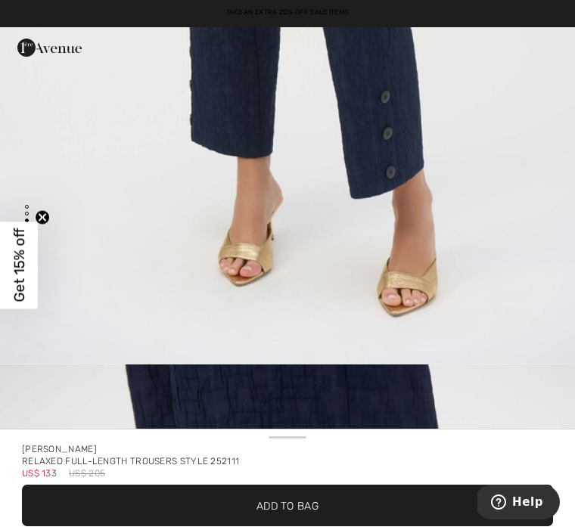
scroll to position [1390, 0]
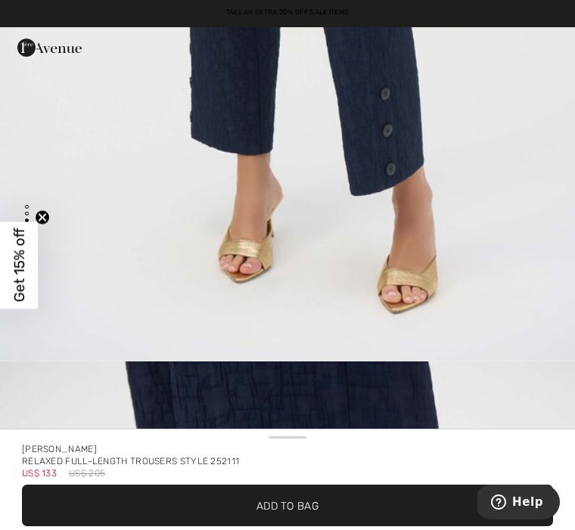
click at [306, 516] on span "✔ Added to Bag Add to Bag" at bounding box center [287, 506] width 531 height 42
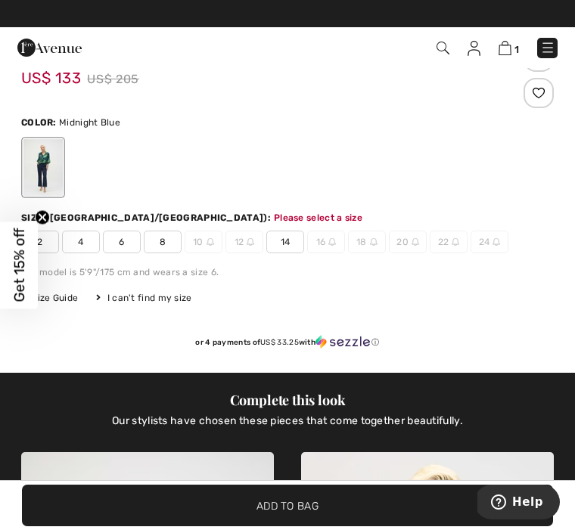
scroll to position [511, 0]
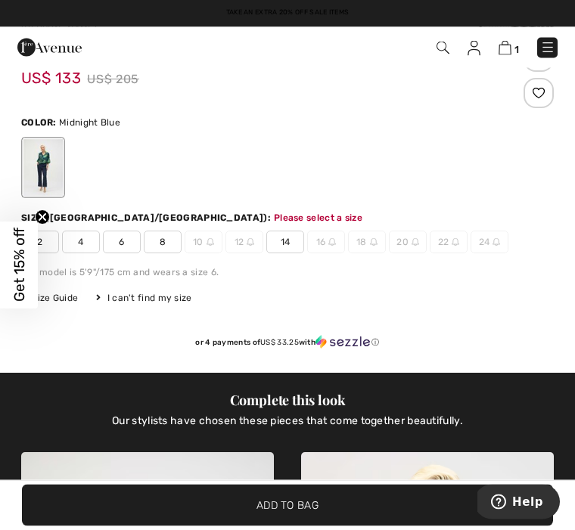
click at [284, 241] on span "14" at bounding box center [285, 242] width 38 height 23
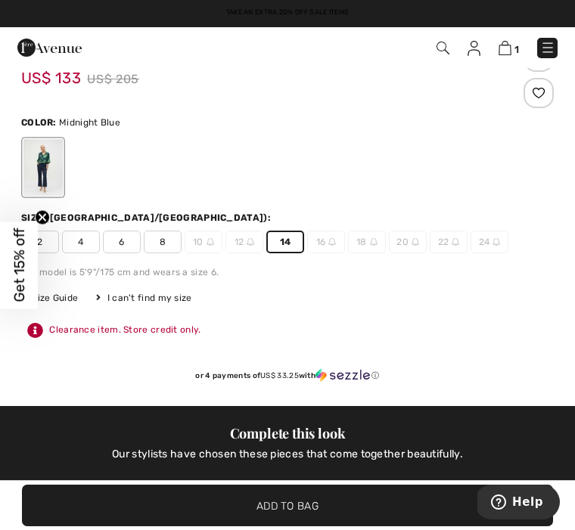
click at [309, 512] on span "Add to Bag" at bounding box center [287, 506] width 62 height 16
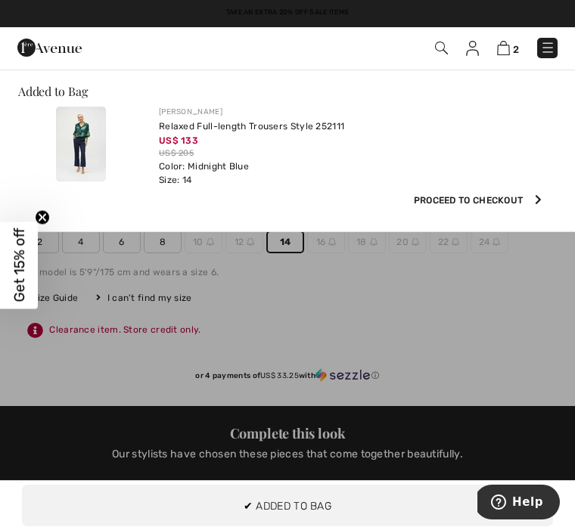
scroll to position [0, 0]
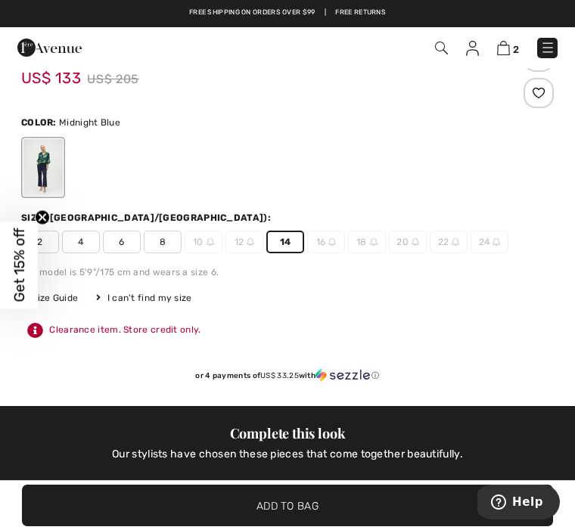
click at [498, 50] on img at bounding box center [503, 48] width 13 height 14
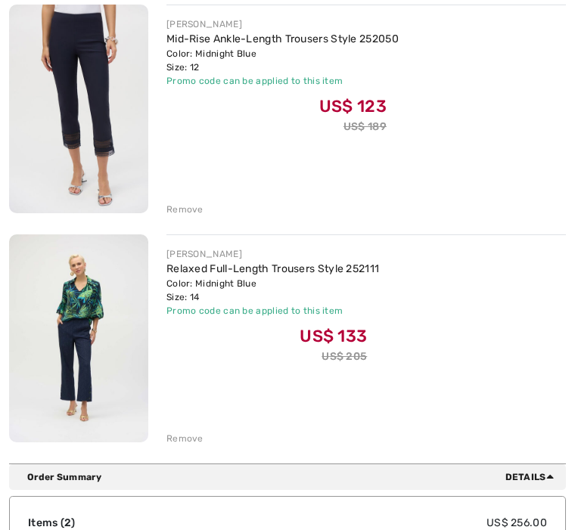
scroll to position [234, 0]
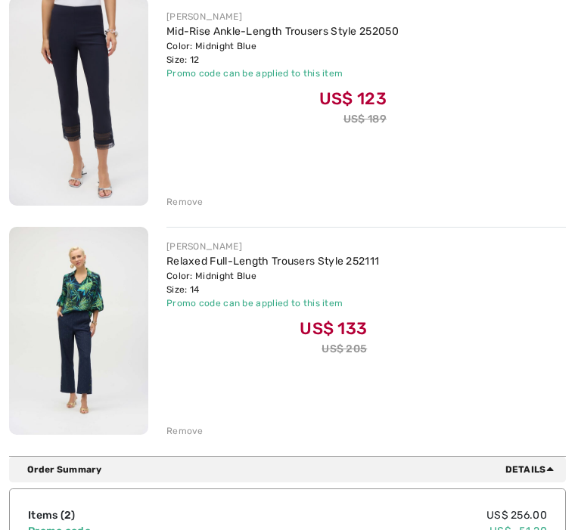
click at [189, 193] on div "Remove" at bounding box center [365, 201] width 399 height 17
click at [173, 203] on div "Remove" at bounding box center [184, 203] width 37 height 14
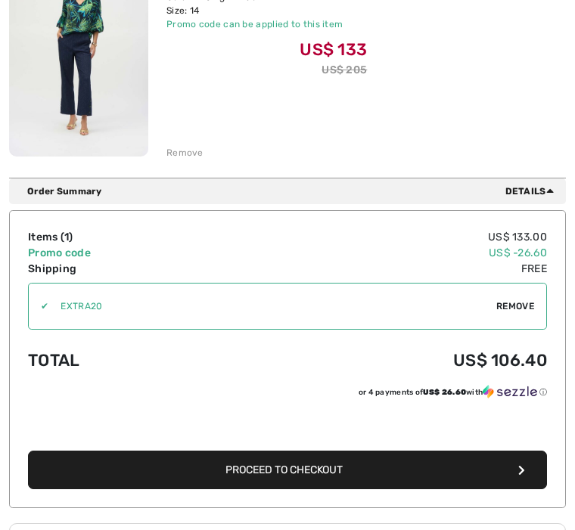
scroll to position [284, 0]
click at [505, 461] on button "Proceed to Checkout" at bounding box center [287, 470] width 519 height 39
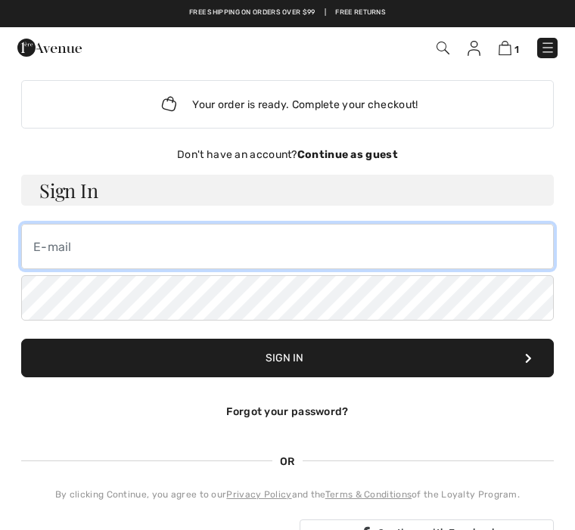
click at [36, 241] on input "email" at bounding box center [287, 246] width 532 height 45
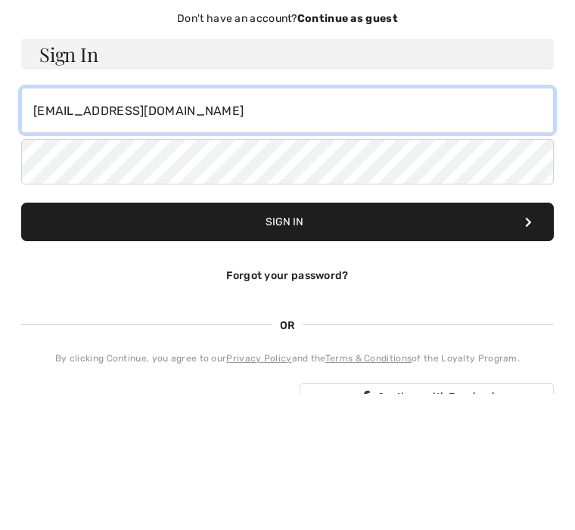
type input "behnazrasoulian@yahoo.com"
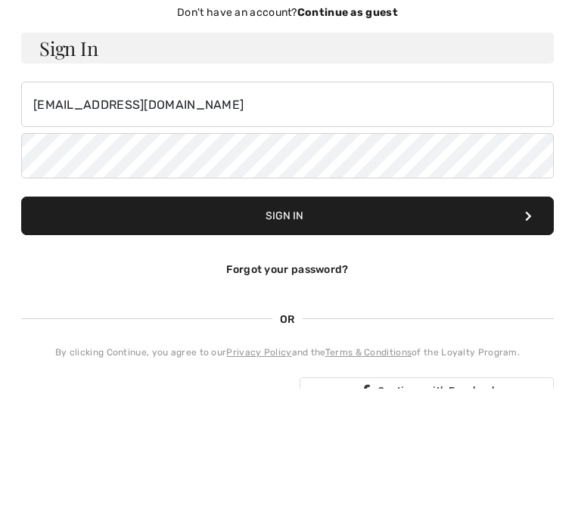
click at [303, 339] on button "Sign In" at bounding box center [287, 358] width 532 height 39
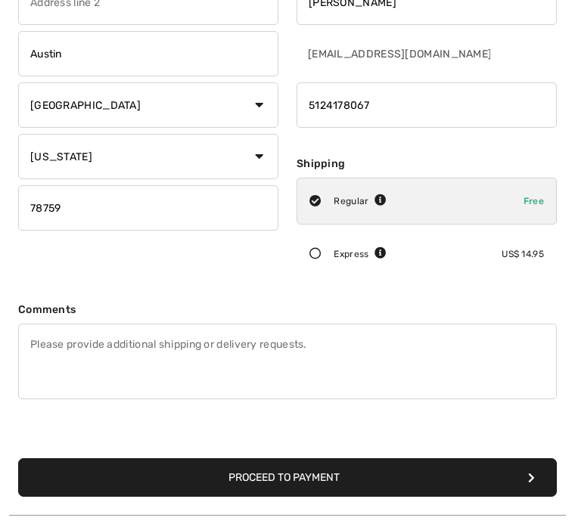
scroll to position [189, 0]
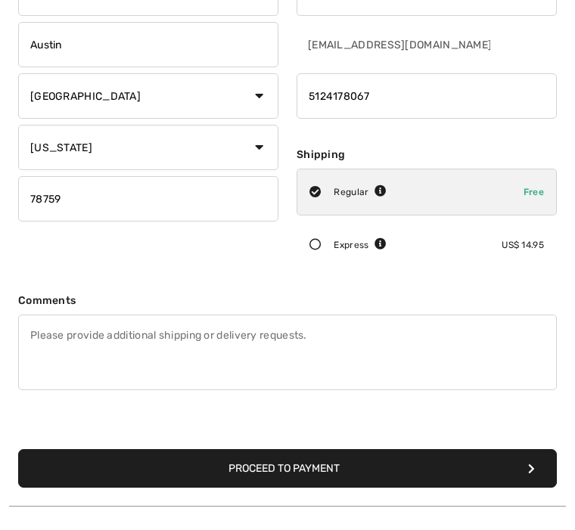
click at [427, 469] on button "Proceed to Payment" at bounding box center [287, 468] width 539 height 39
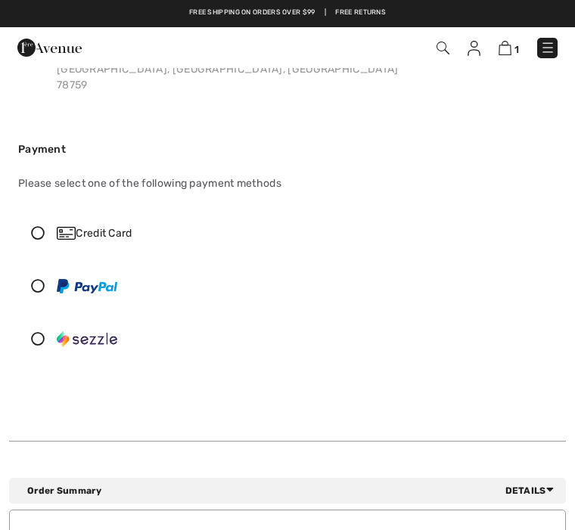
scroll to position [141, 0]
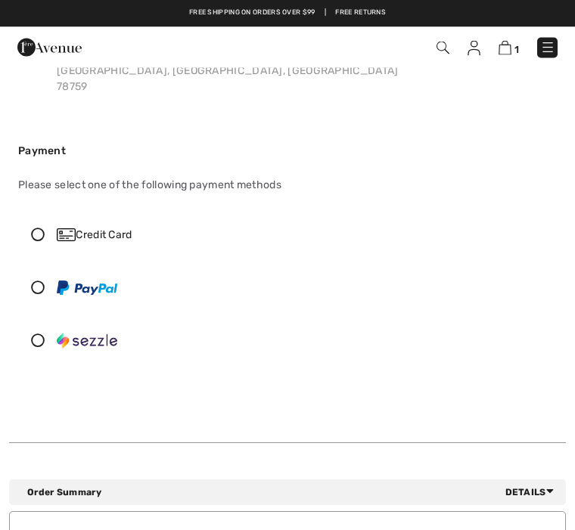
click at [37, 230] on icon at bounding box center [38, 235] width 38 height 14
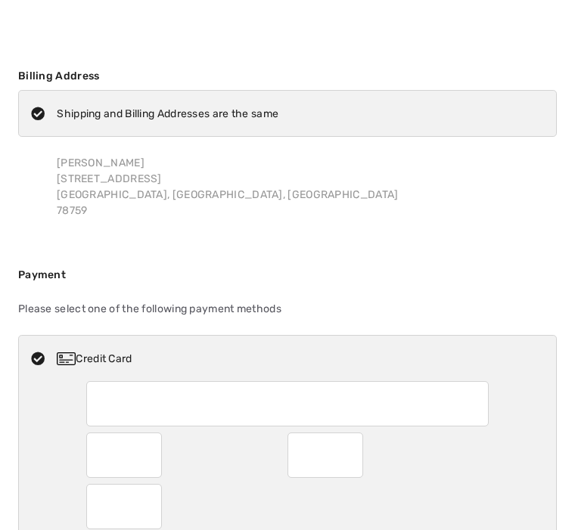
scroll to position [0, 0]
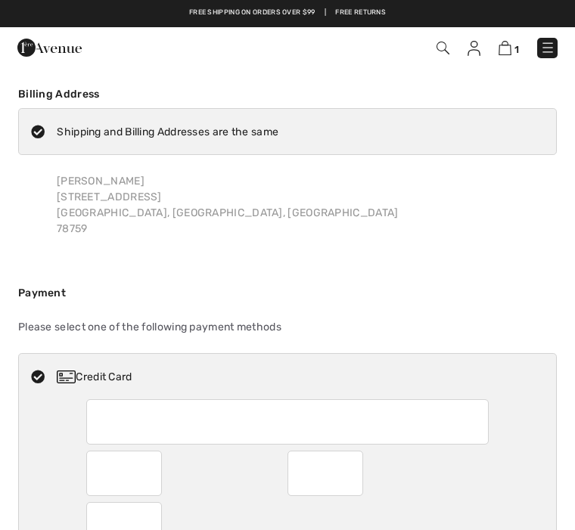
click at [506, 45] on img at bounding box center [504, 48] width 13 height 14
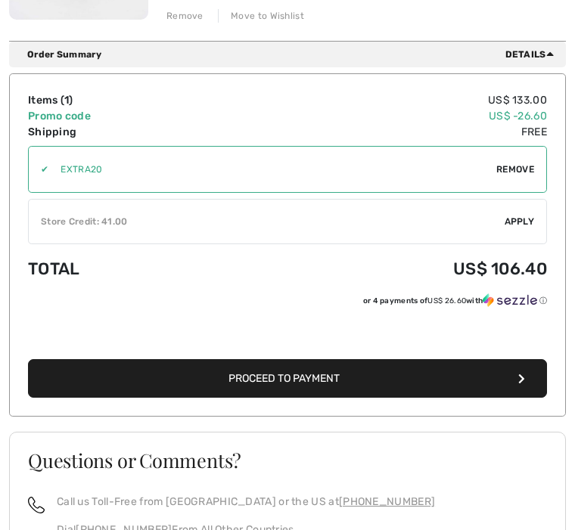
click at [509, 219] on span "Apply" at bounding box center [519, 223] width 30 height 14
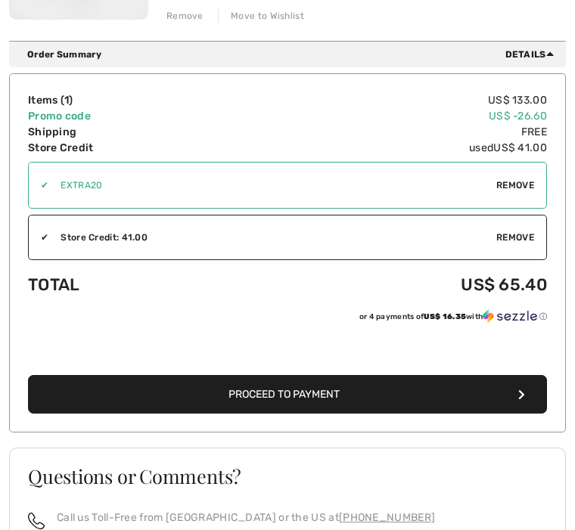
click at [517, 395] on button "Proceed to Payment" at bounding box center [287, 394] width 519 height 39
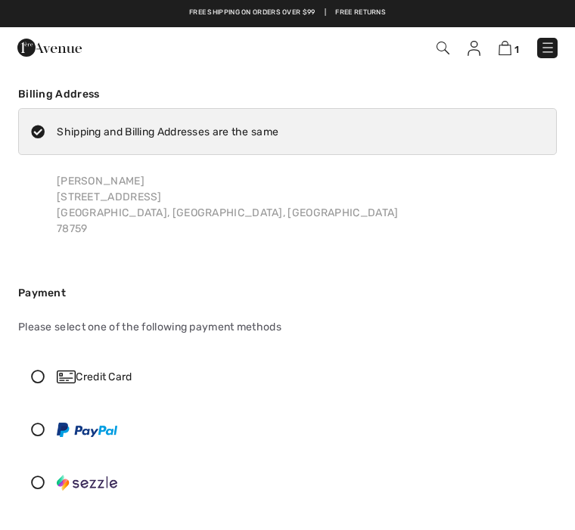
click at [38, 378] on icon at bounding box center [38, 377] width 38 height 14
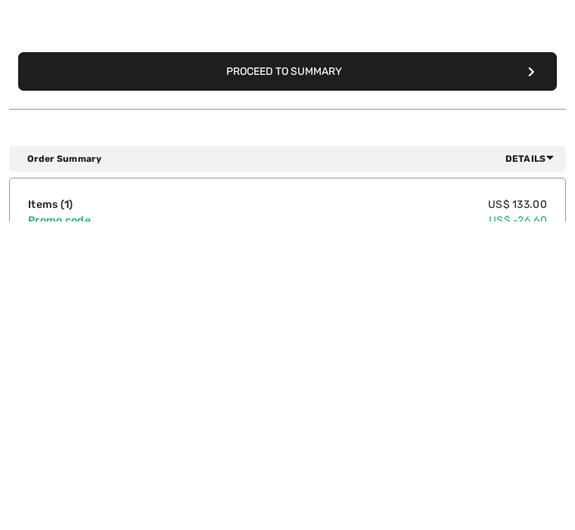
scroll to position [437, 0]
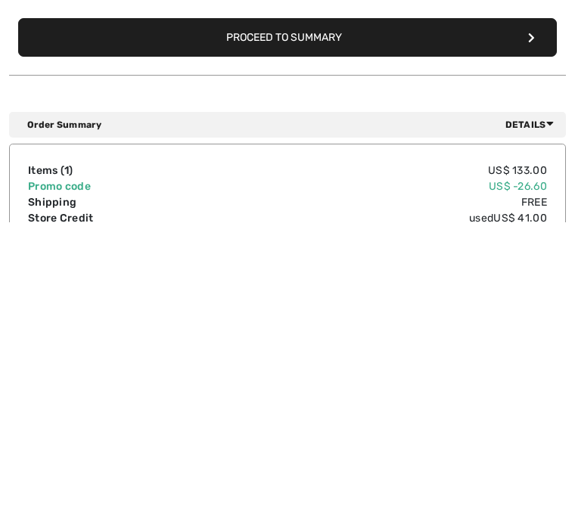
click at [344, 327] on button "Proceed to Summary" at bounding box center [287, 346] width 539 height 39
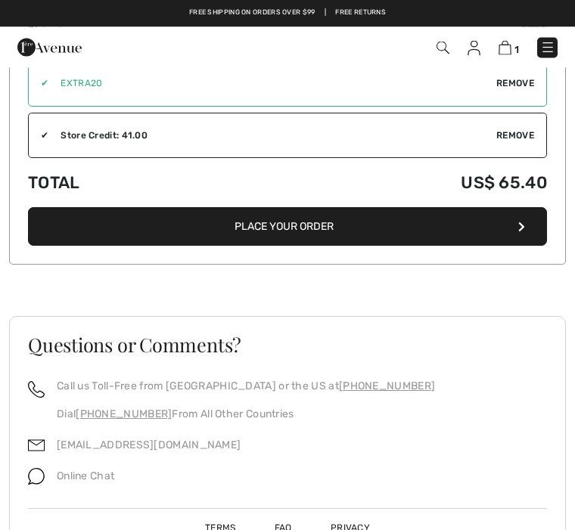
scroll to position [1225, 0]
click at [410, 219] on button "Place Your Order" at bounding box center [287, 227] width 519 height 39
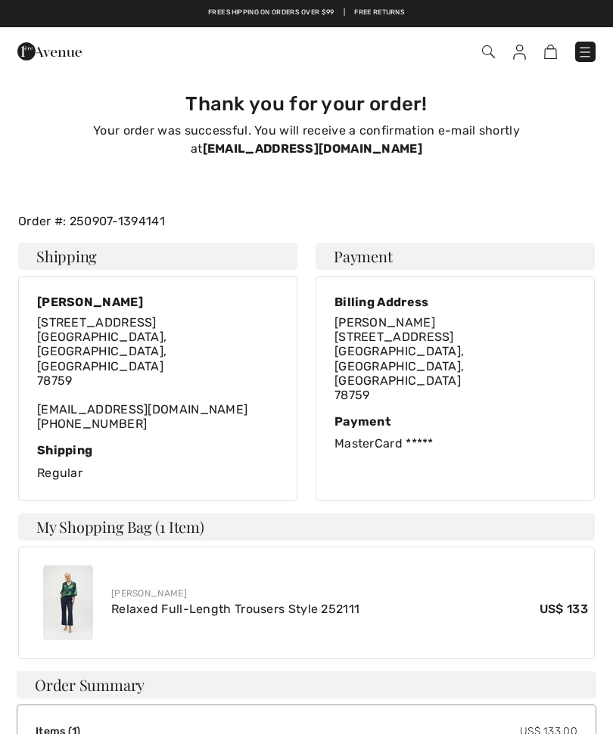
click at [574, 56] on img at bounding box center [584, 52] width 15 height 15
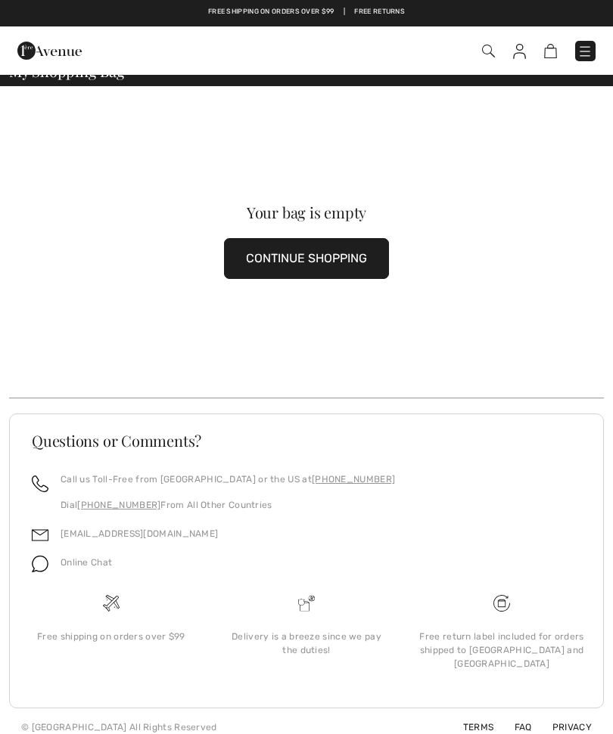
click at [344, 260] on button "CONTINUE SHOPPING" at bounding box center [306, 259] width 165 height 41
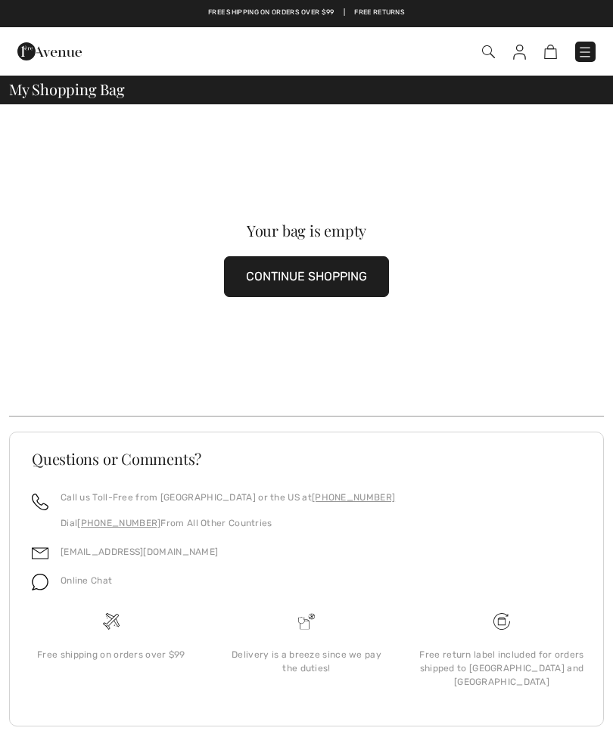
click at [579, 54] on img at bounding box center [584, 52] width 15 height 15
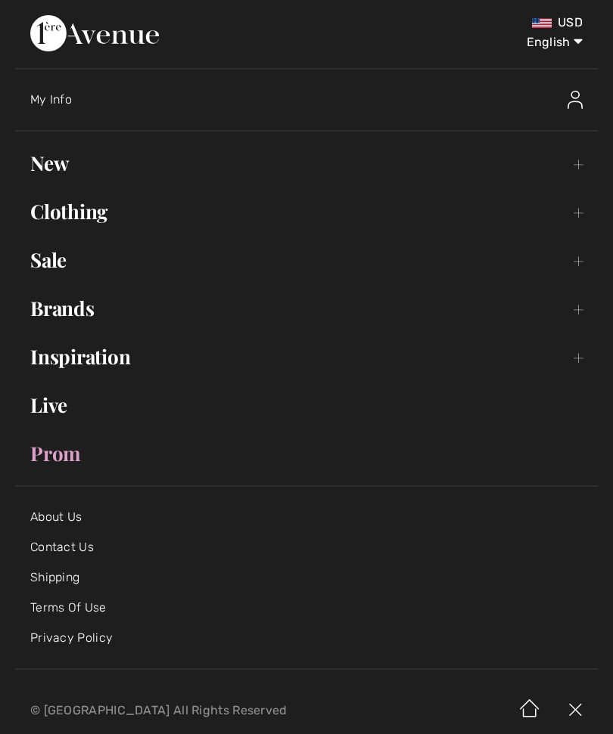
click at [571, 101] on img at bounding box center [574, 100] width 15 height 18
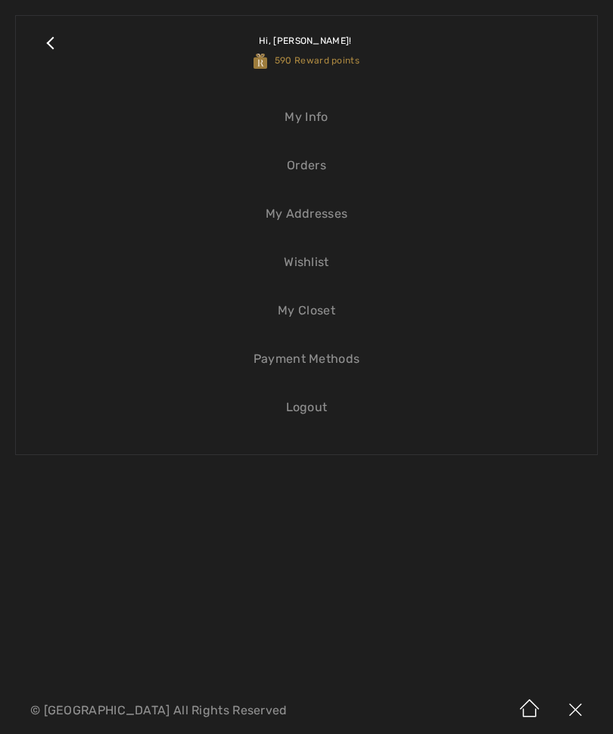
click at [333, 57] on span "590 Reward points" at bounding box center [306, 60] width 106 height 11
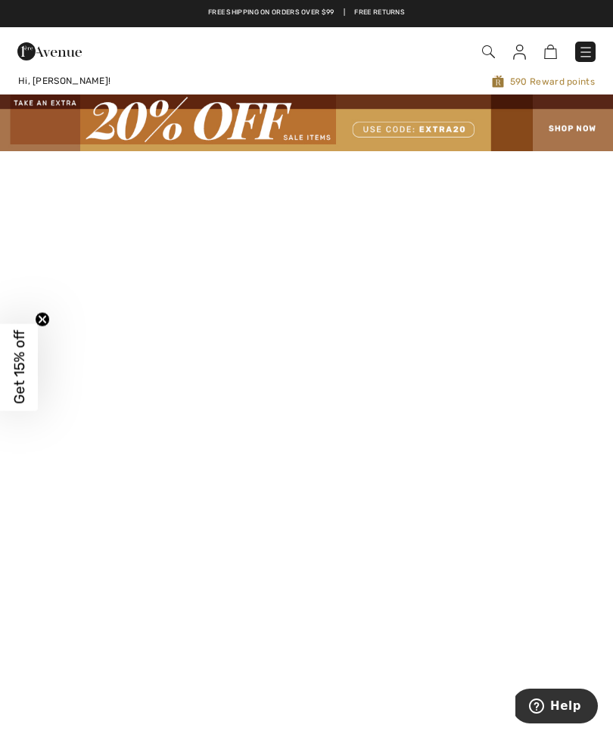
click at [529, 83] on span "590 Reward points" at bounding box center [429, 81] width 329 height 14
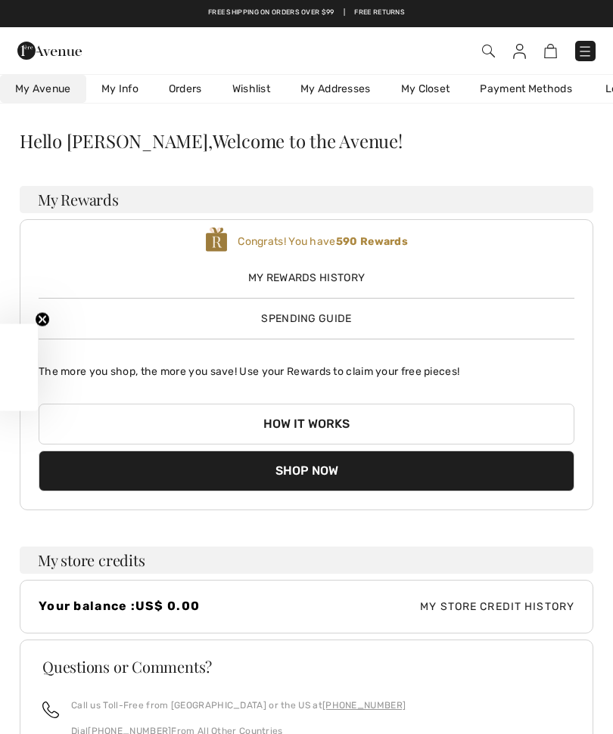
checkbox input "true"
click at [360, 274] on span "My Rewards History" at bounding box center [307, 278] width 536 height 16
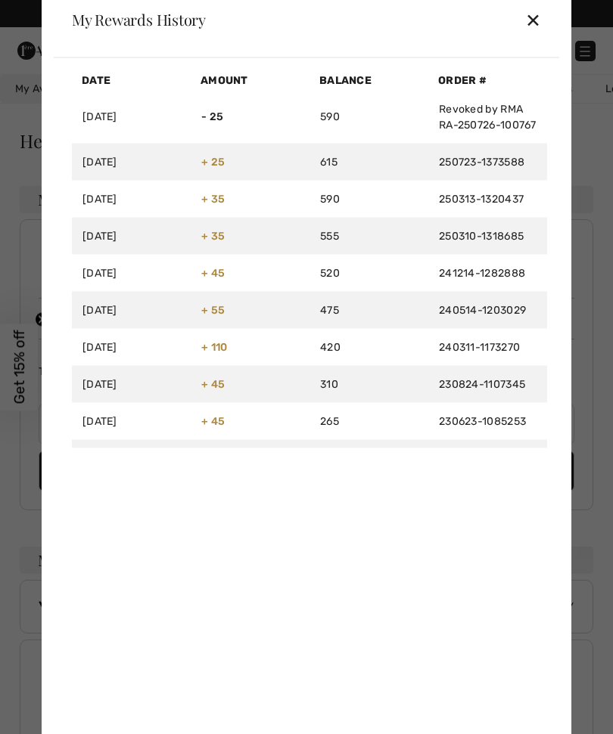
click at [535, 26] on div "✕" at bounding box center [533, 20] width 16 height 32
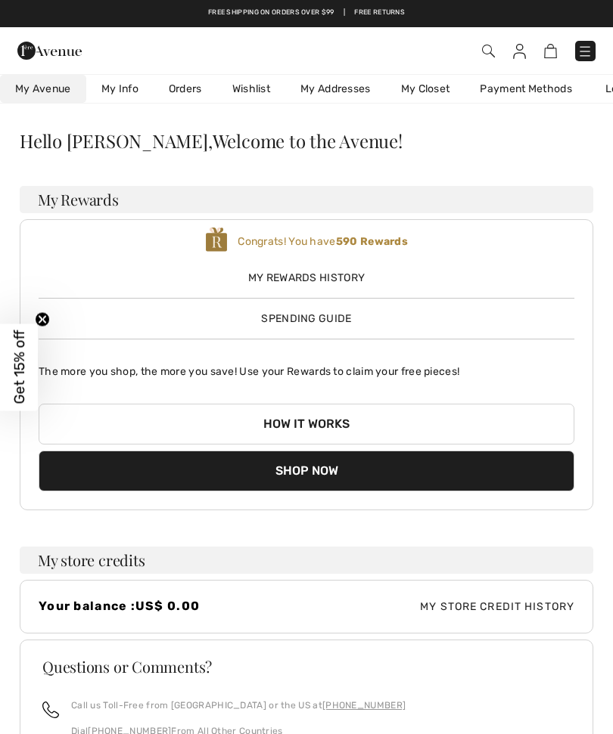
click at [335, 315] on span "Spending Guide" at bounding box center [306, 318] width 90 height 13
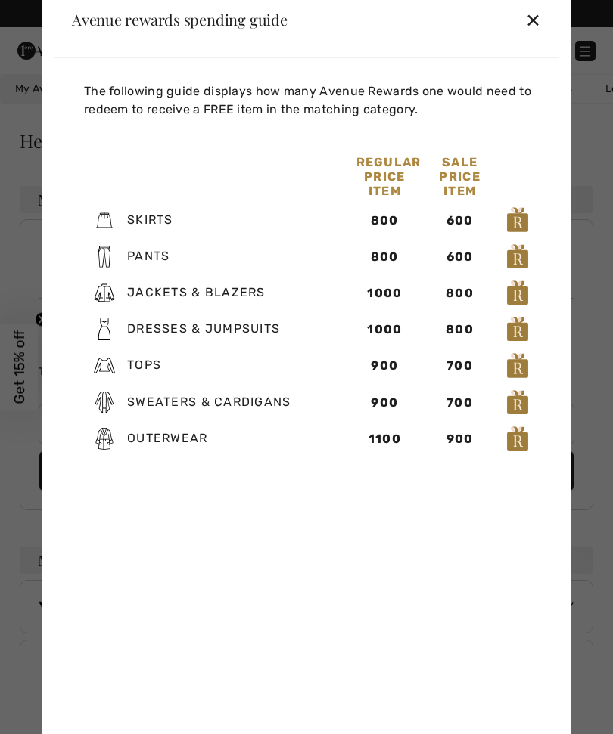
click at [85, 452] on div "Outerwear 1100 900" at bounding box center [309, 438] width 451 height 27
click at [92, 468] on div "The following guide displays how many Avenue Rewards one would need to redeem t…" at bounding box center [309, 272] width 475 height 404
click at [534, 15] on div "✕" at bounding box center [533, 20] width 16 height 32
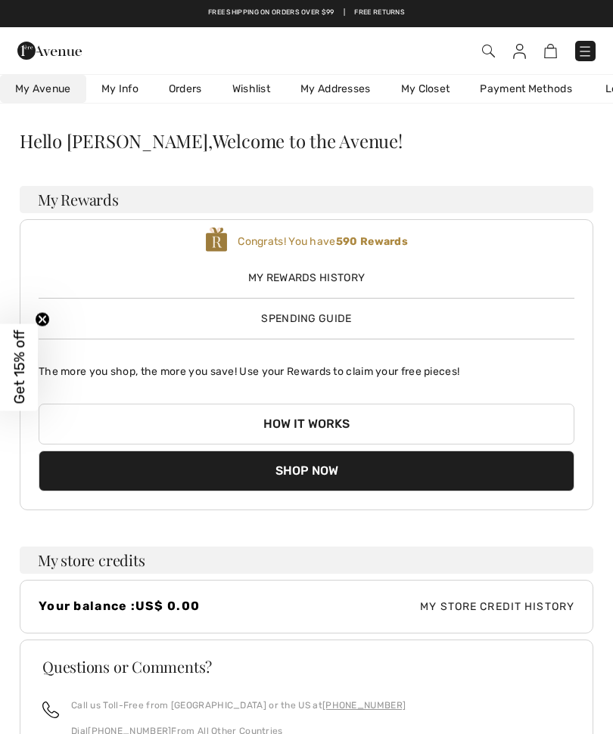
click at [359, 275] on span "My Rewards History" at bounding box center [307, 278] width 536 height 16
